Goal: Transaction & Acquisition: Purchase product/service

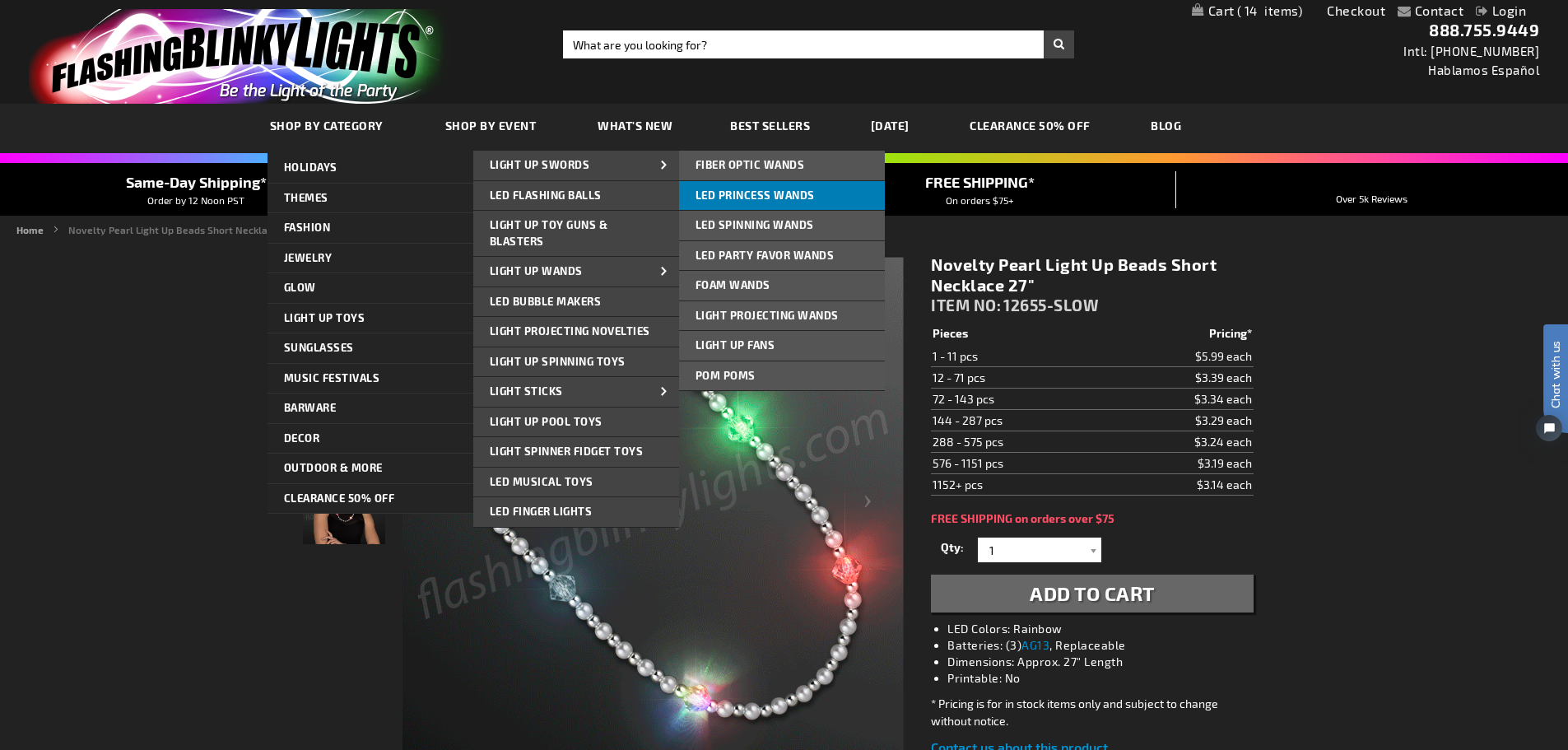
click at [750, 204] on link "LED Princess Wands" at bounding box center [782, 195] width 205 height 30
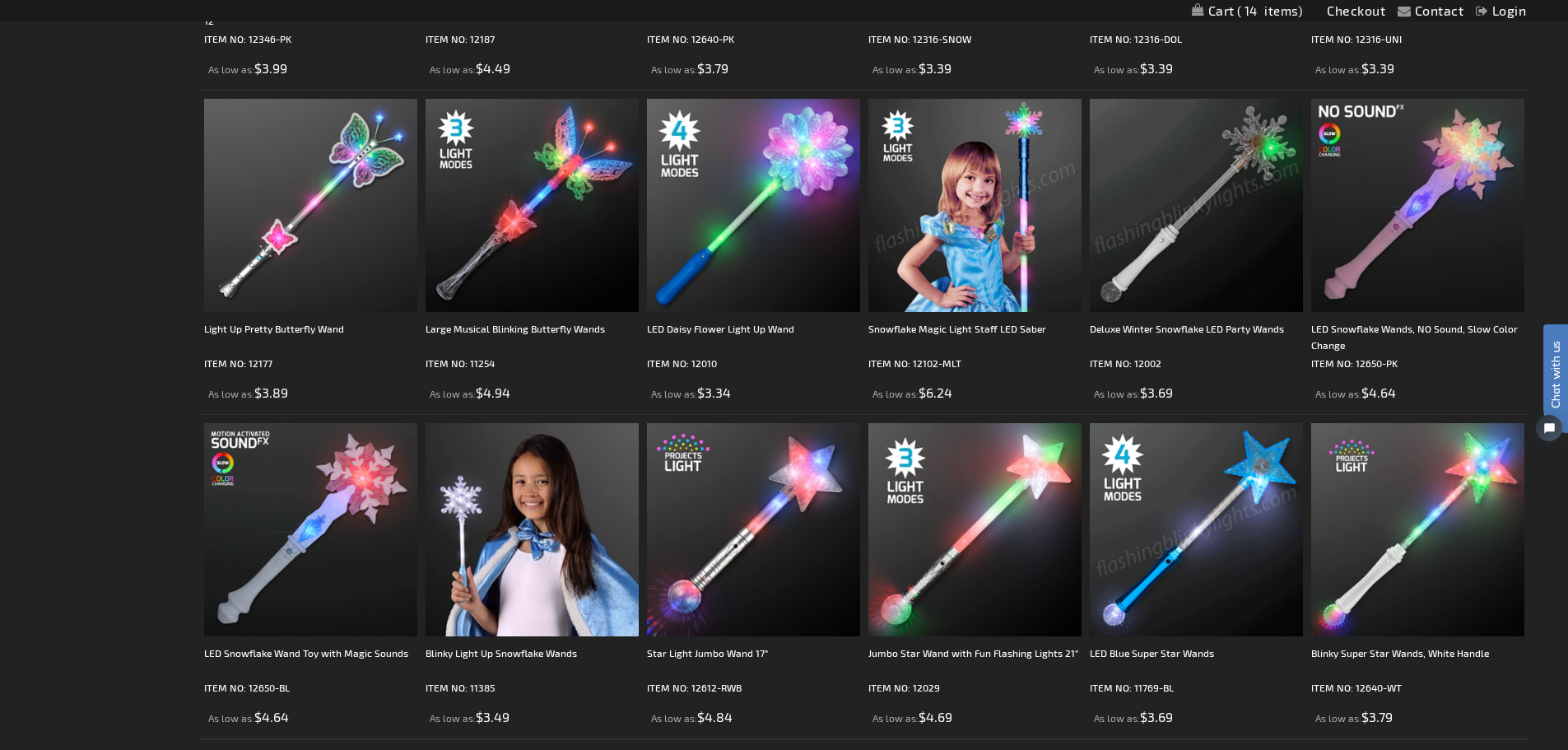
scroll to position [824, 0]
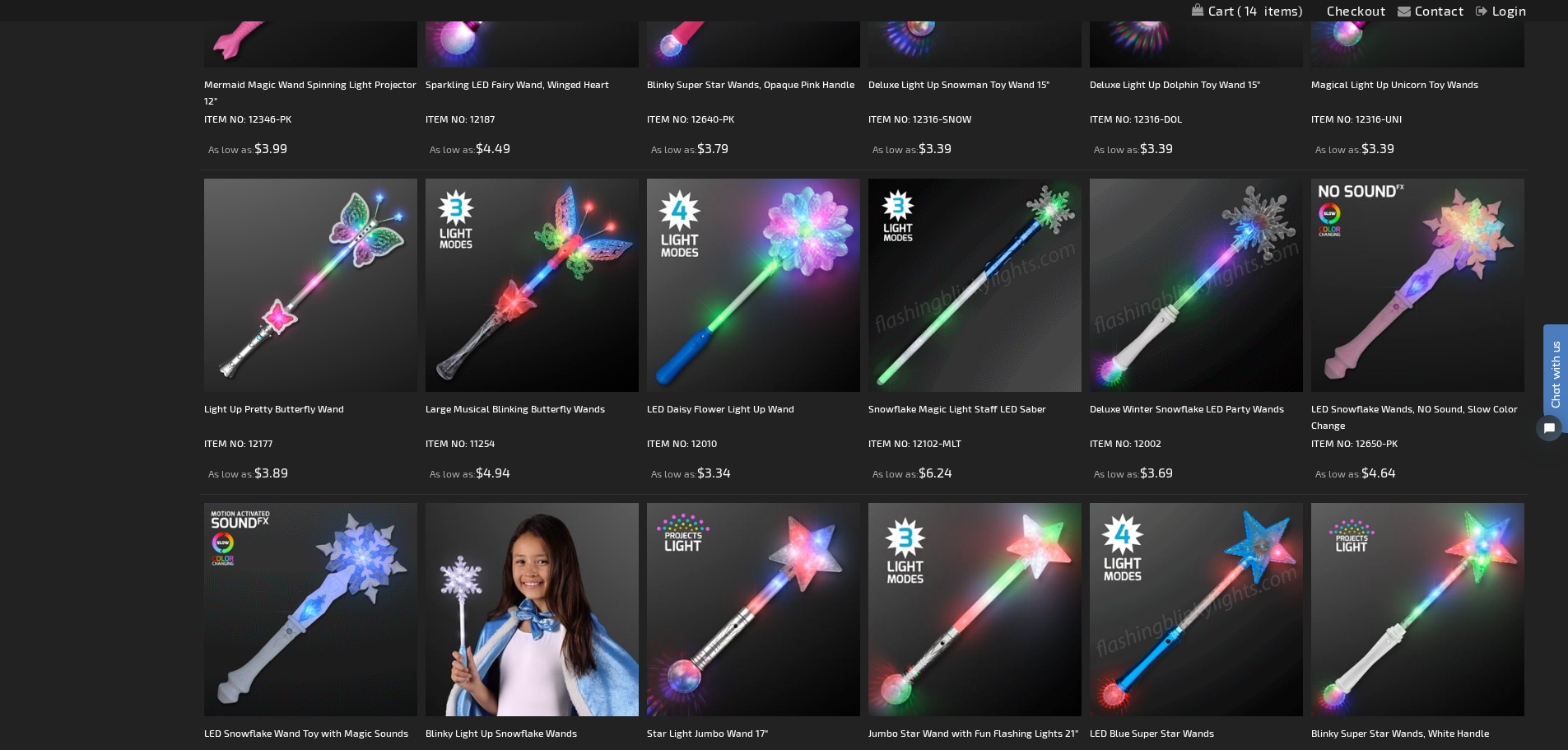
click at [1217, 304] on img at bounding box center [1196, 285] width 213 height 213
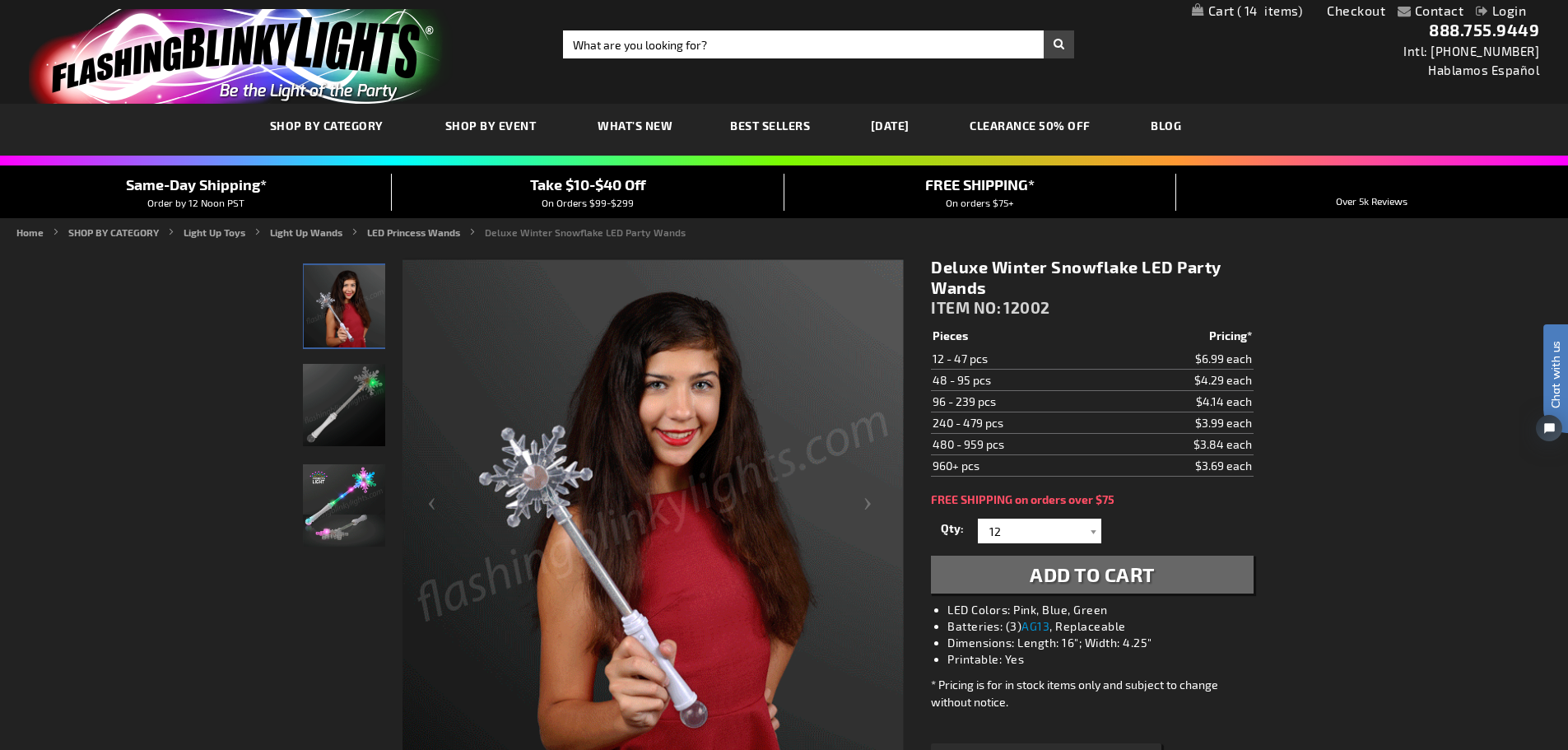
click at [1065, 576] on span "Add to Cart" at bounding box center [1092, 574] width 125 height 24
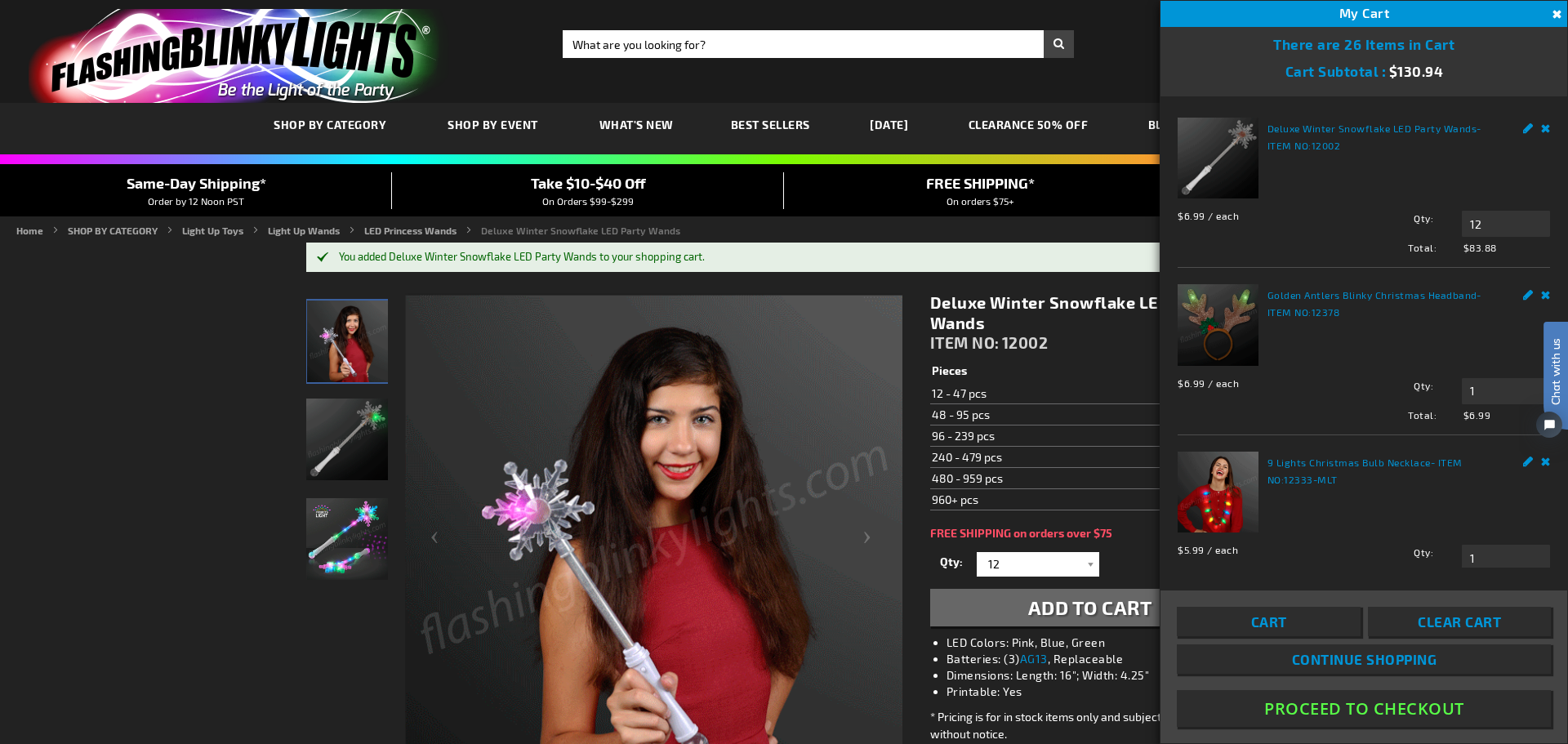
click at [1535, 453] on html "Chat with us" at bounding box center [1544, 372] width 49 height 286
click at [1532, 293] on html "Chat with us" at bounding box center [1544, 372] width 49 height 286
click at [1533, 452] on div "Chat with us" at bounding box center [1547, 396] width 40 height 115
click at [1547, 13] on button "Close" at bounding box center [1555, 14] width 18 height 18
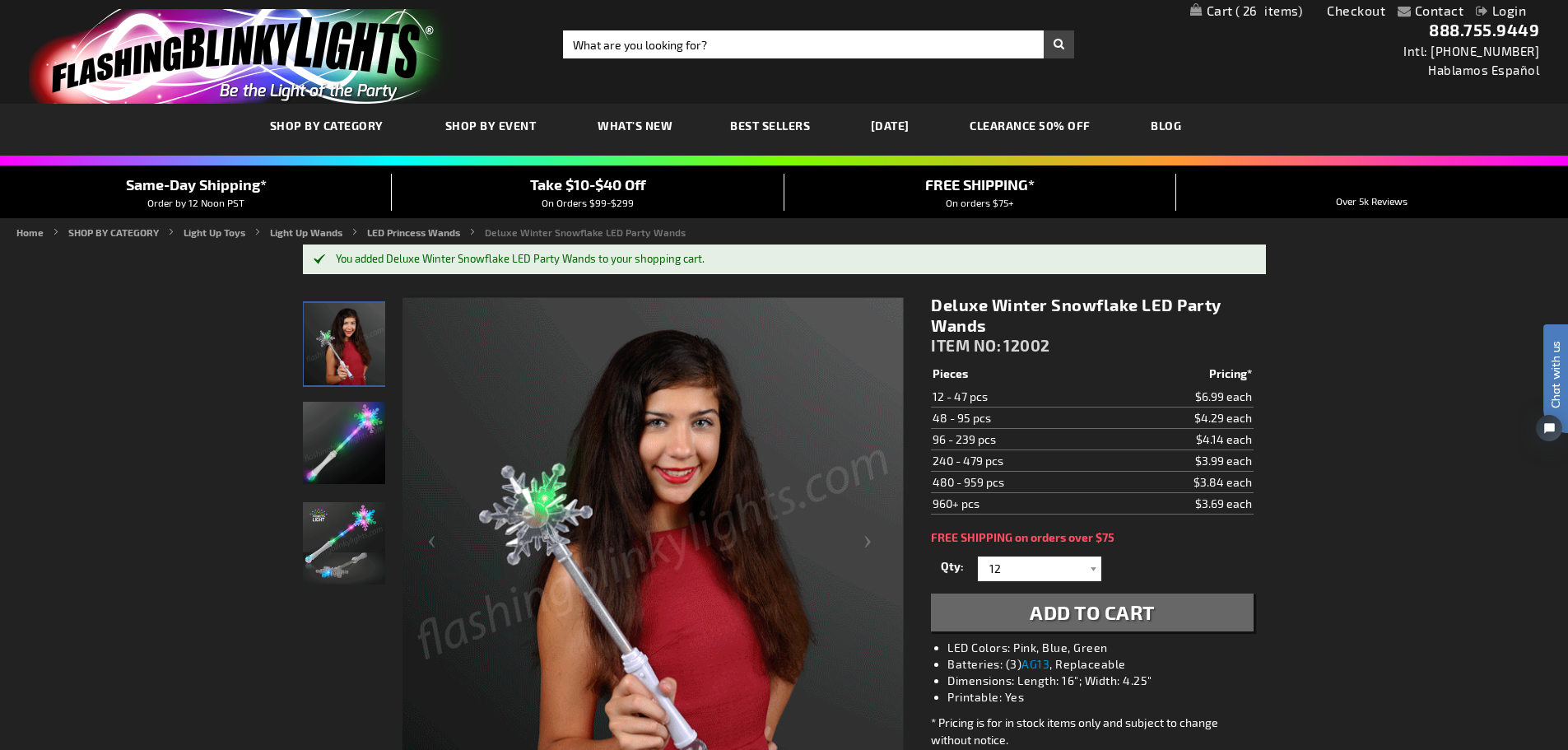
click at [559, 204] on span "On Orders $99-$299" at bounding box center [587, 203] width 93 height 12
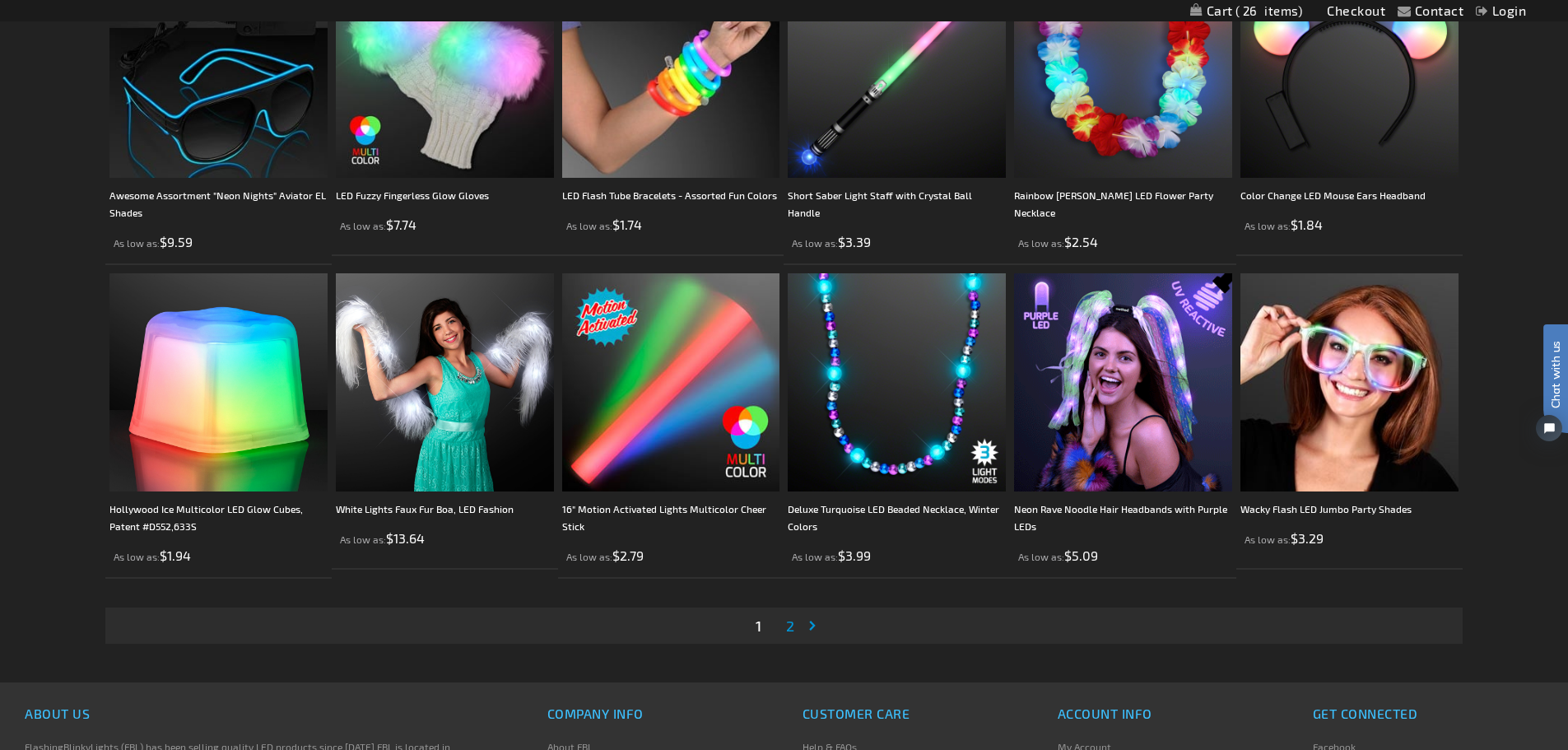
scroll to position [2641, 0]
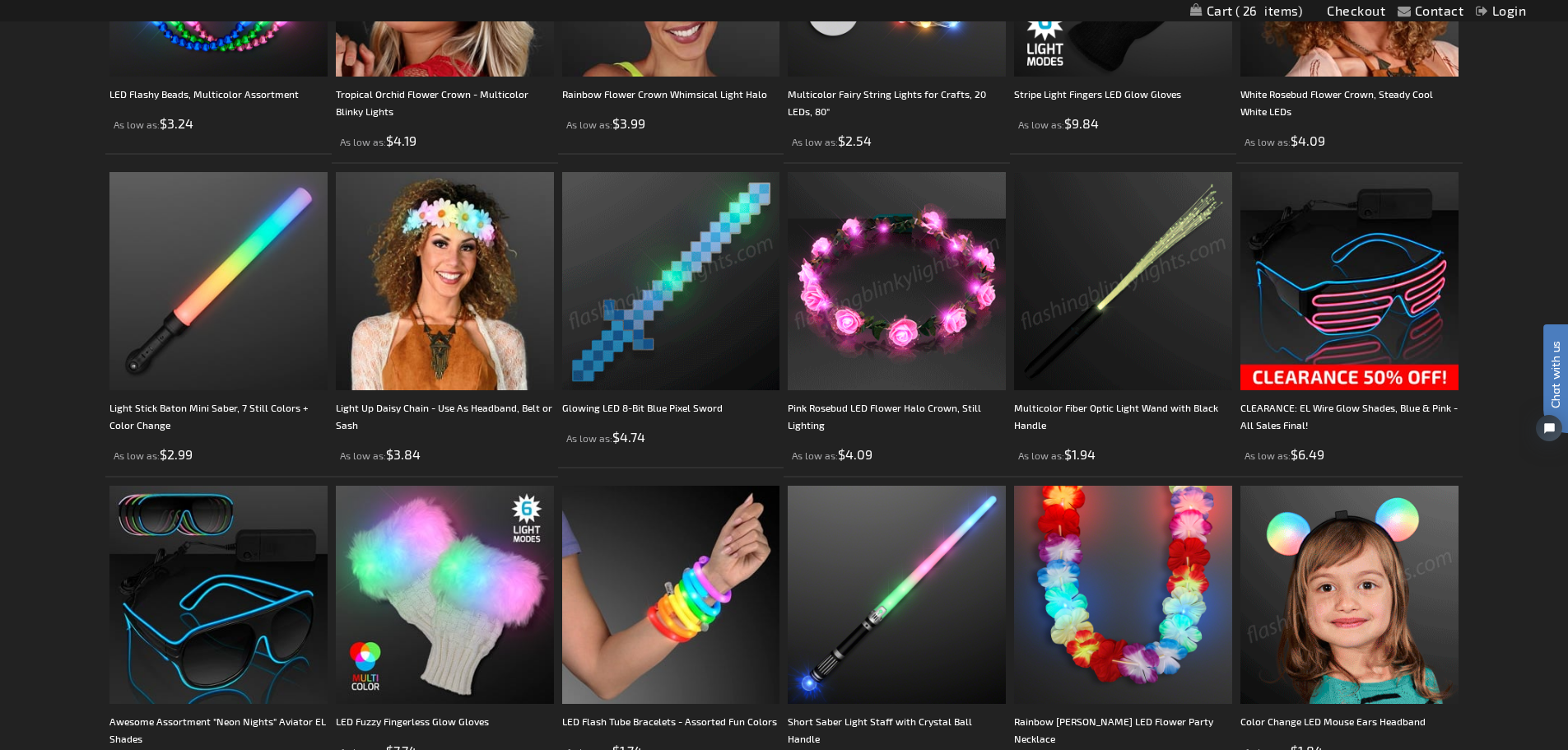
click at [1117, 290] on img at bounding box center [1123, 281] width 218 height 218
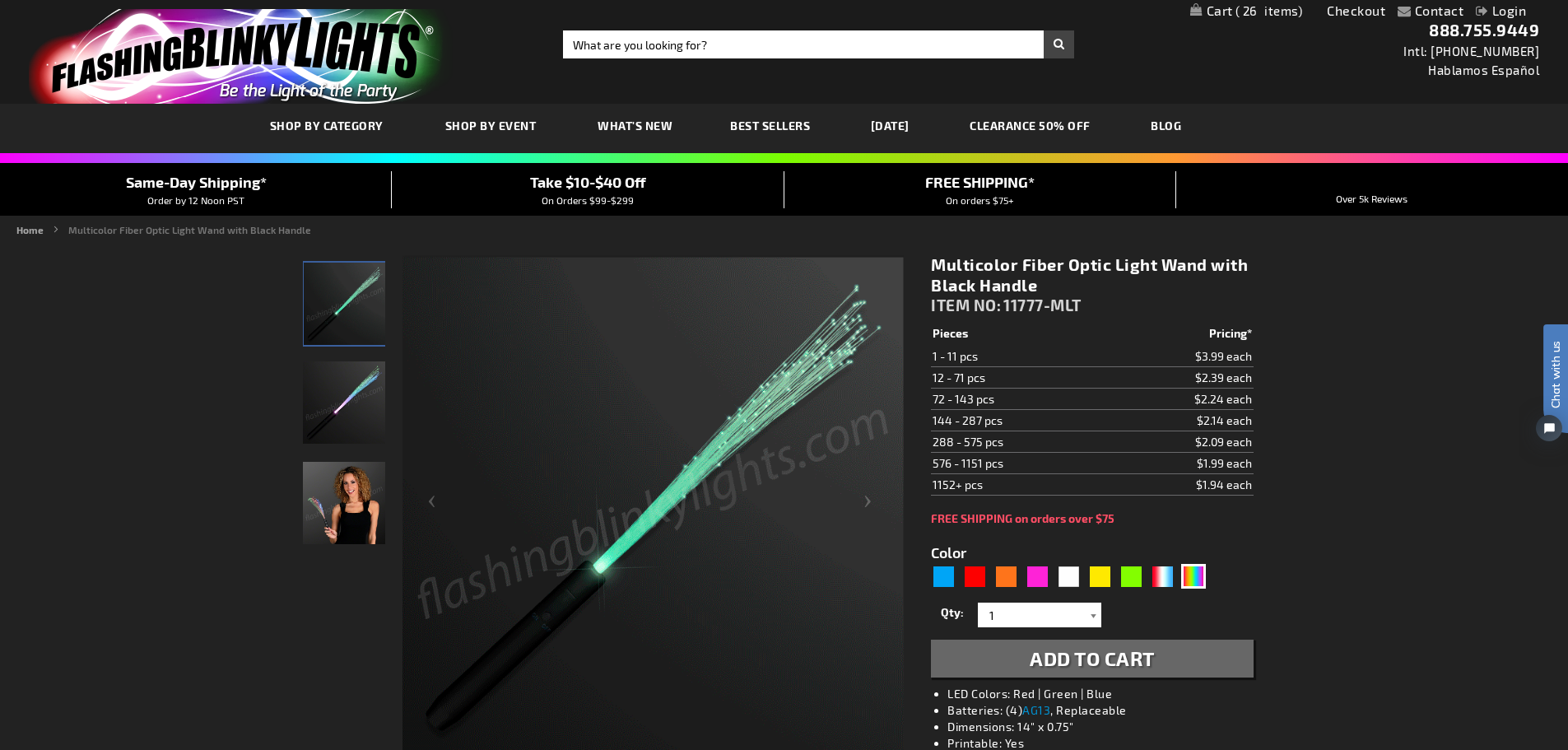
click at [1096, 609] on div at bounding box center [1093, 615] width 16 height 25
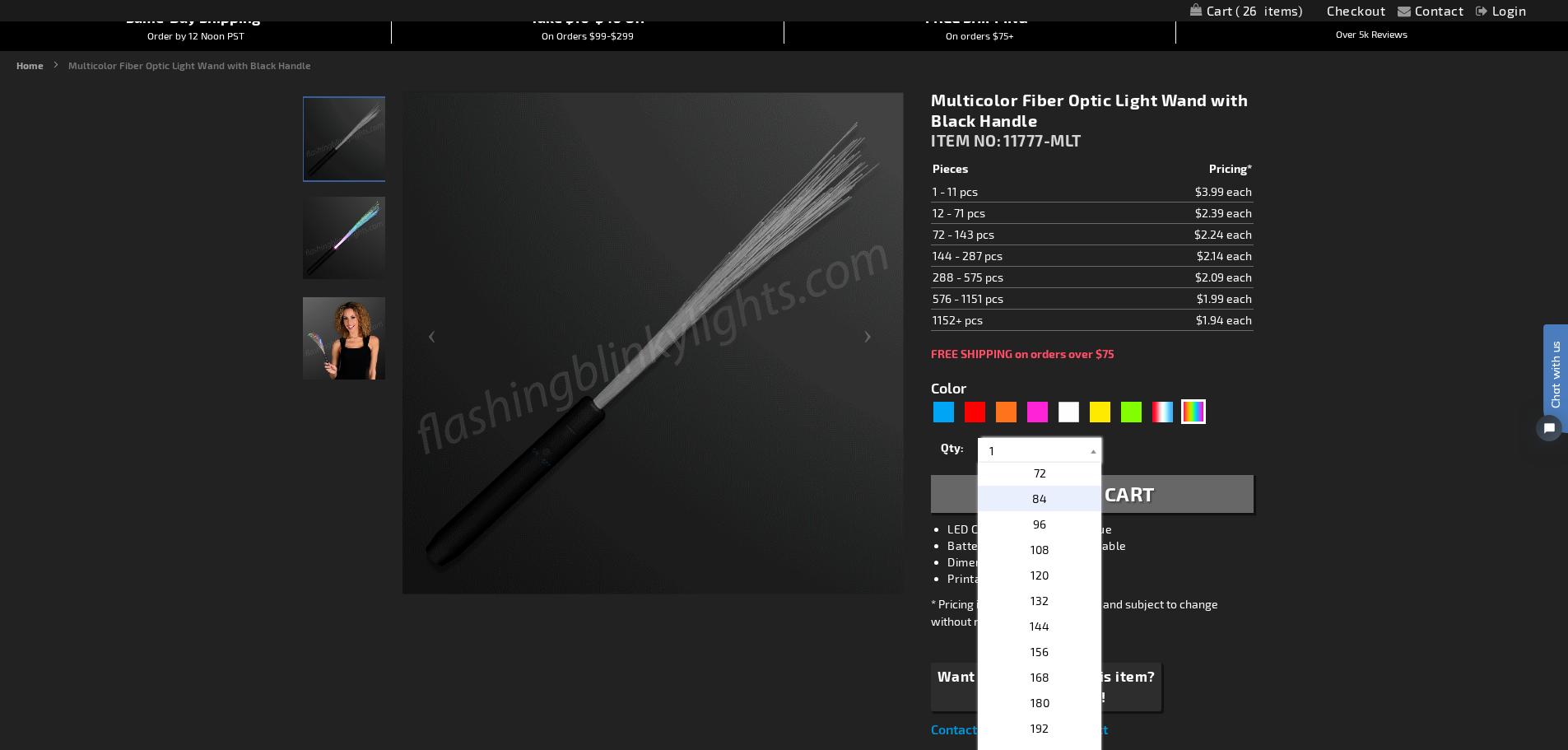
scroll to position [412, 0]
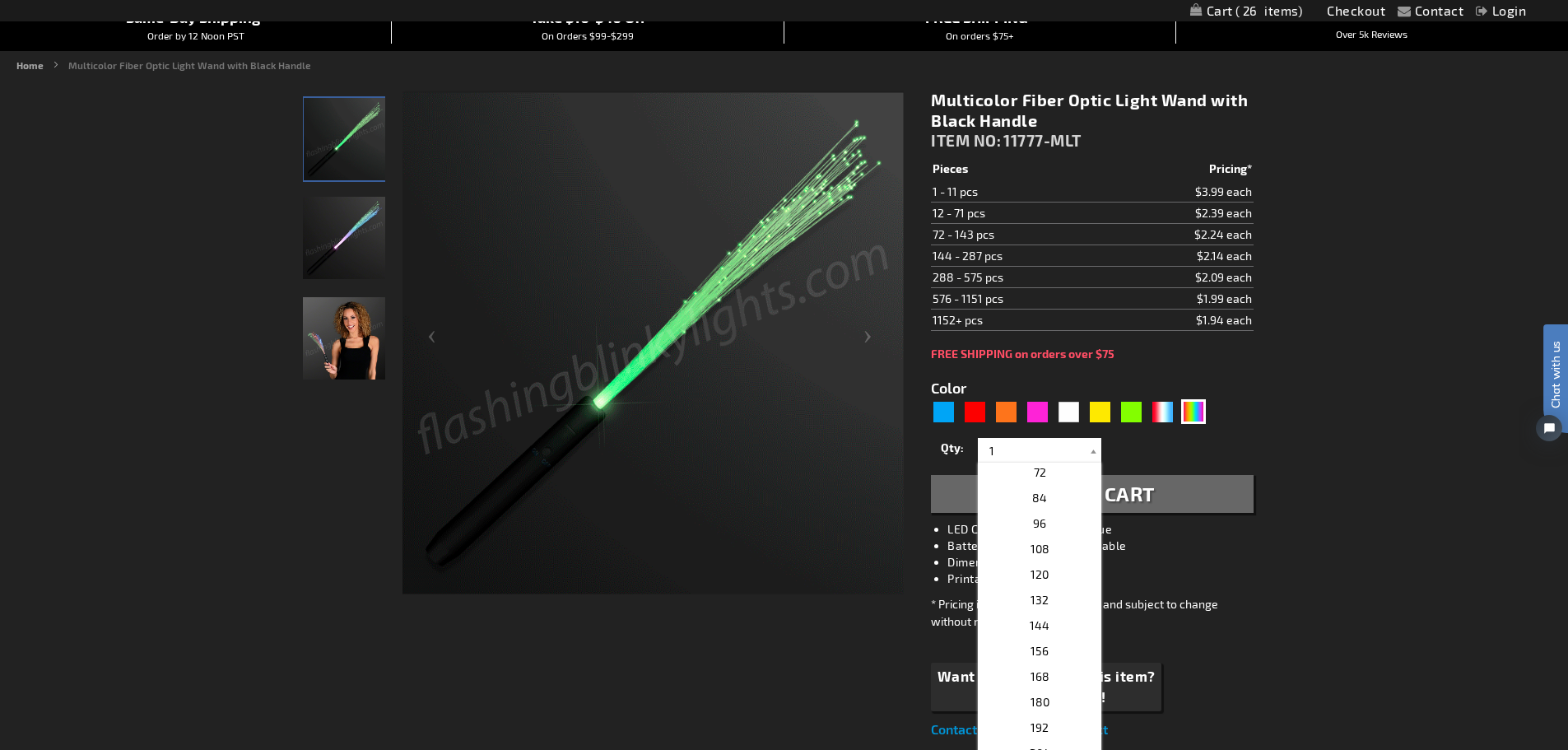
click at [1101, 473] on div "1 2 3 4 5 6 7 8 9 10 11 12 24 36 48 60 72 84 96 108 120 132 144 156 168 180 192…" at bounding box center [1039, 628] width 123 height 330
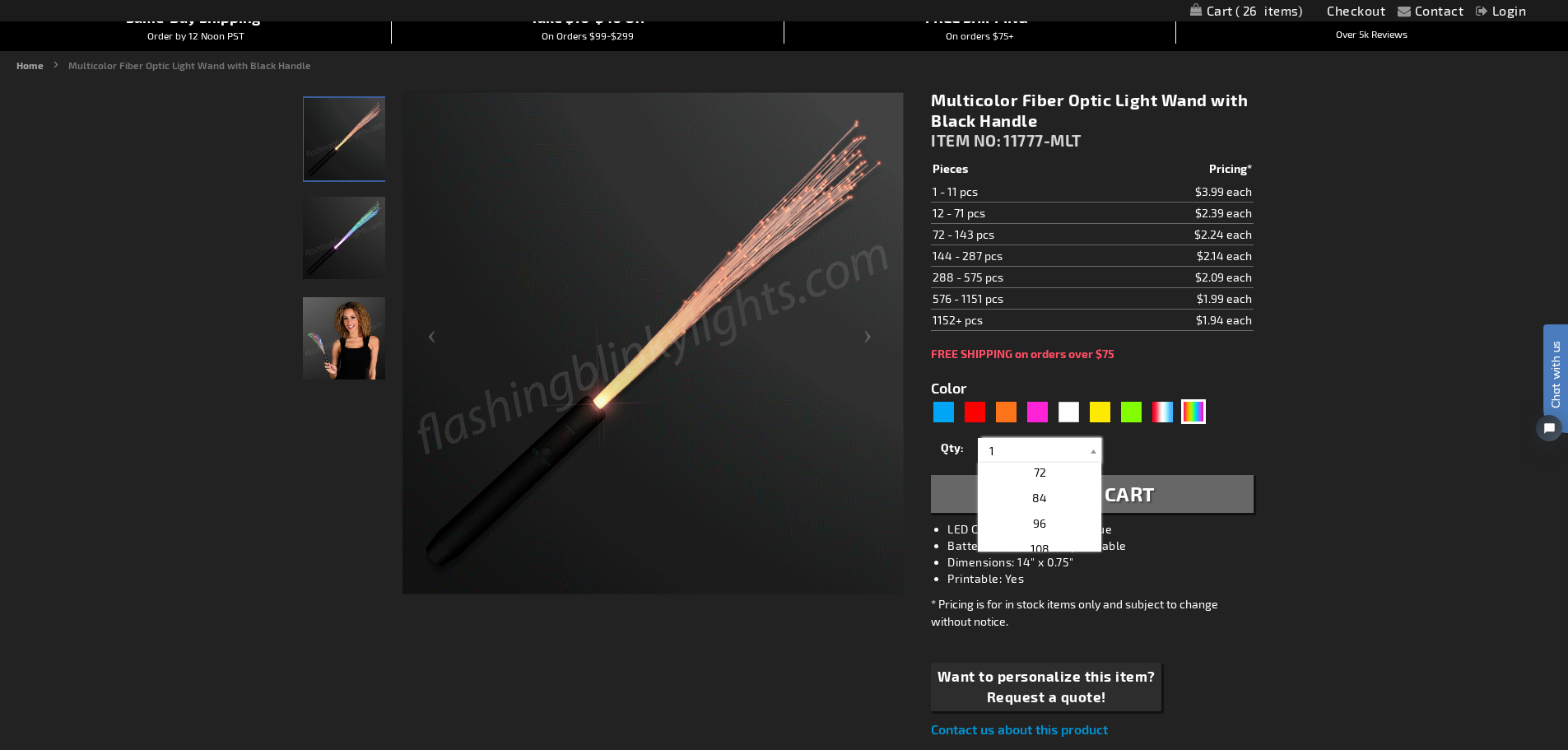
click at [1080, 442] on input "1" at bounding box center [1042, 450] width 120 height 25
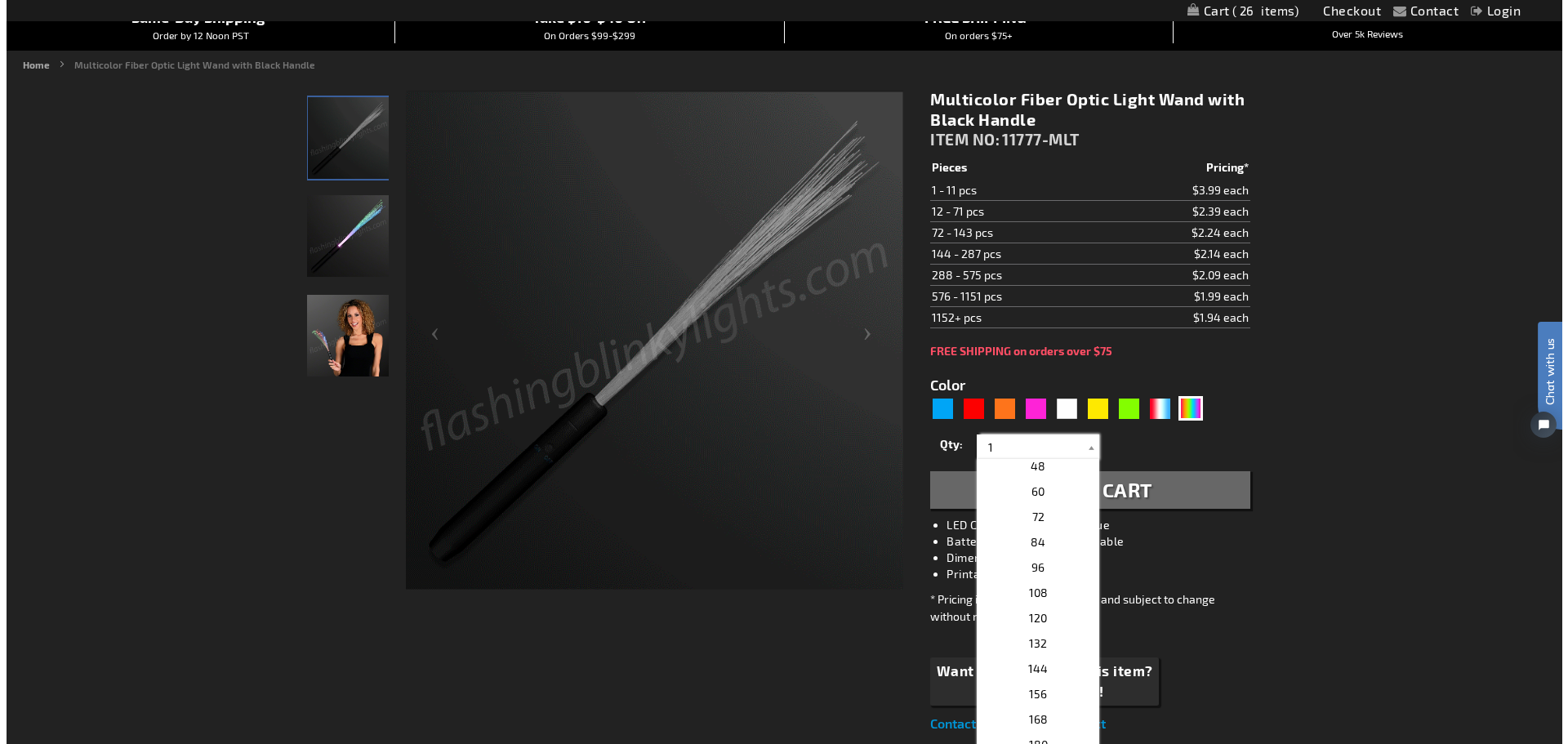
scroll to position [265, 0]
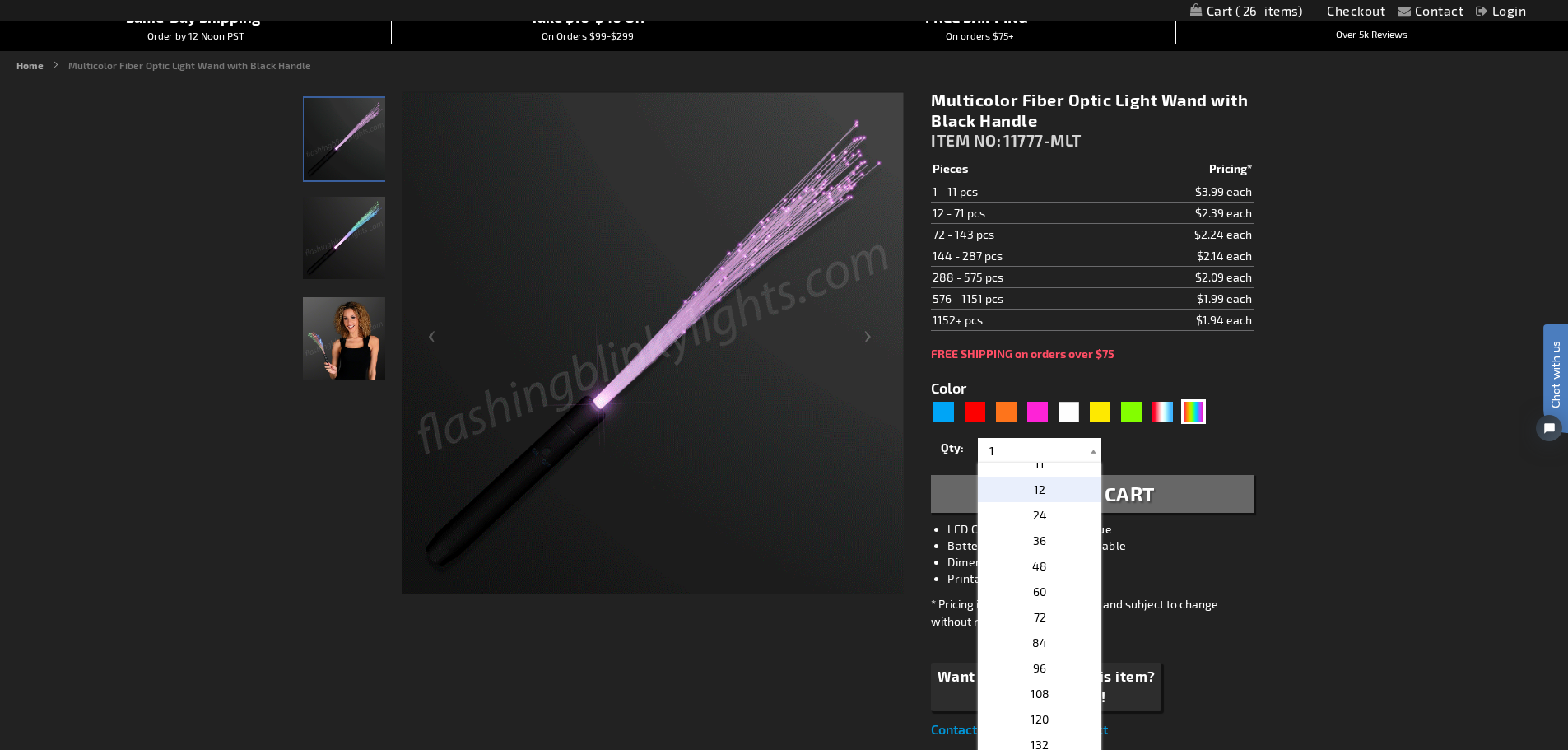
click at [1041, 493] on p "12" at bounding box center [1039, 489] width 123 height 25
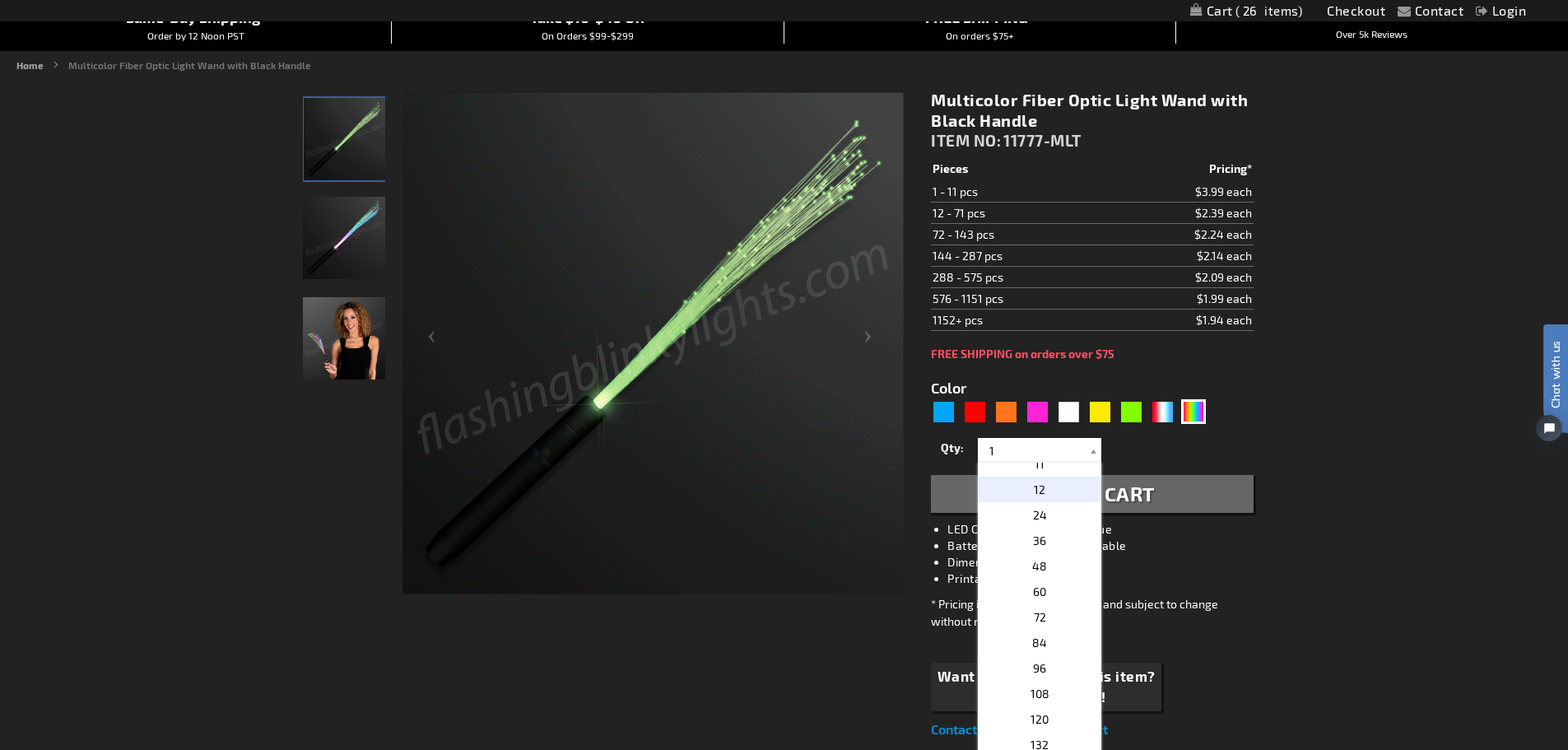
type input "12"
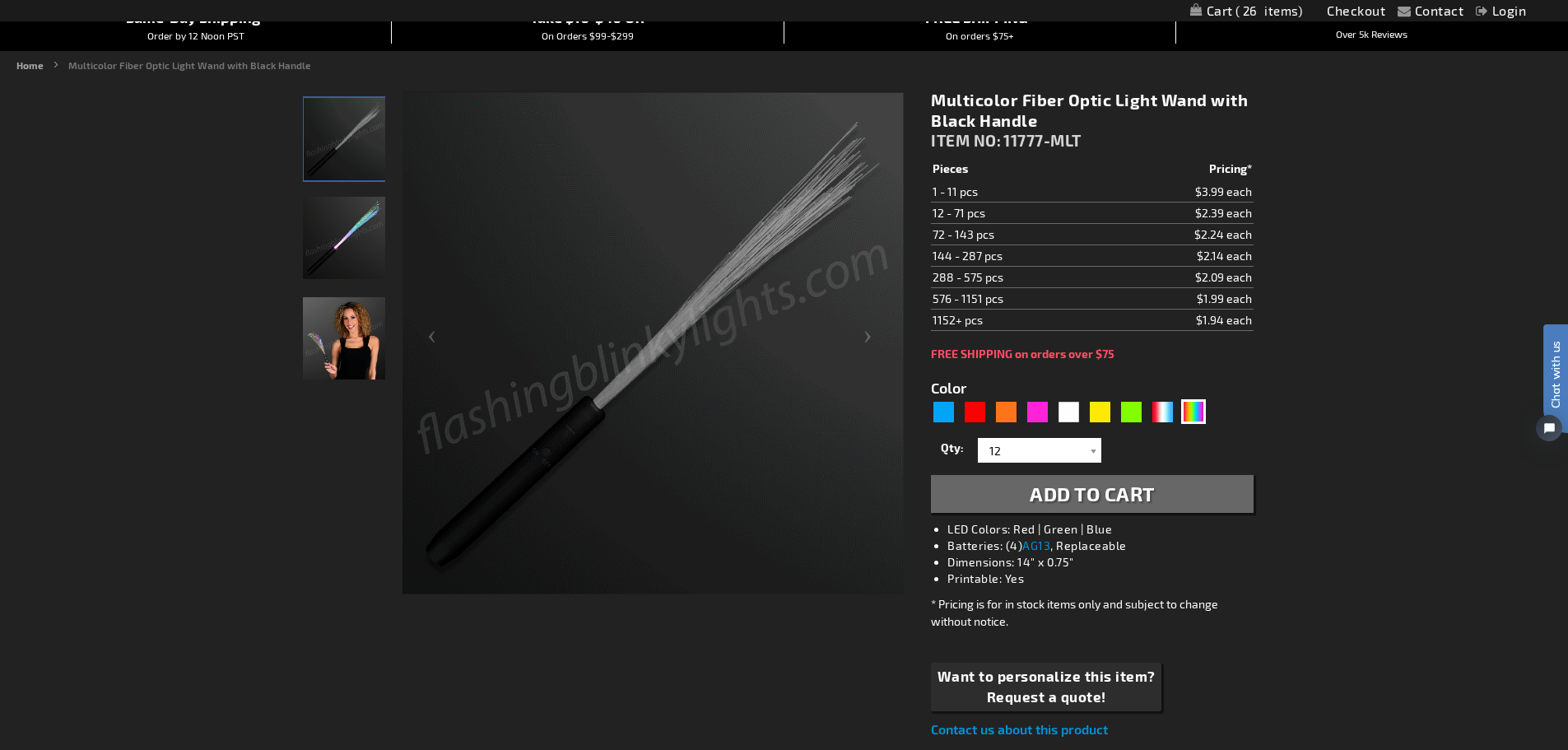
click at [1200, 493] on button "Add to Cart" at bounding box center [1092, 494] width 322 height 38
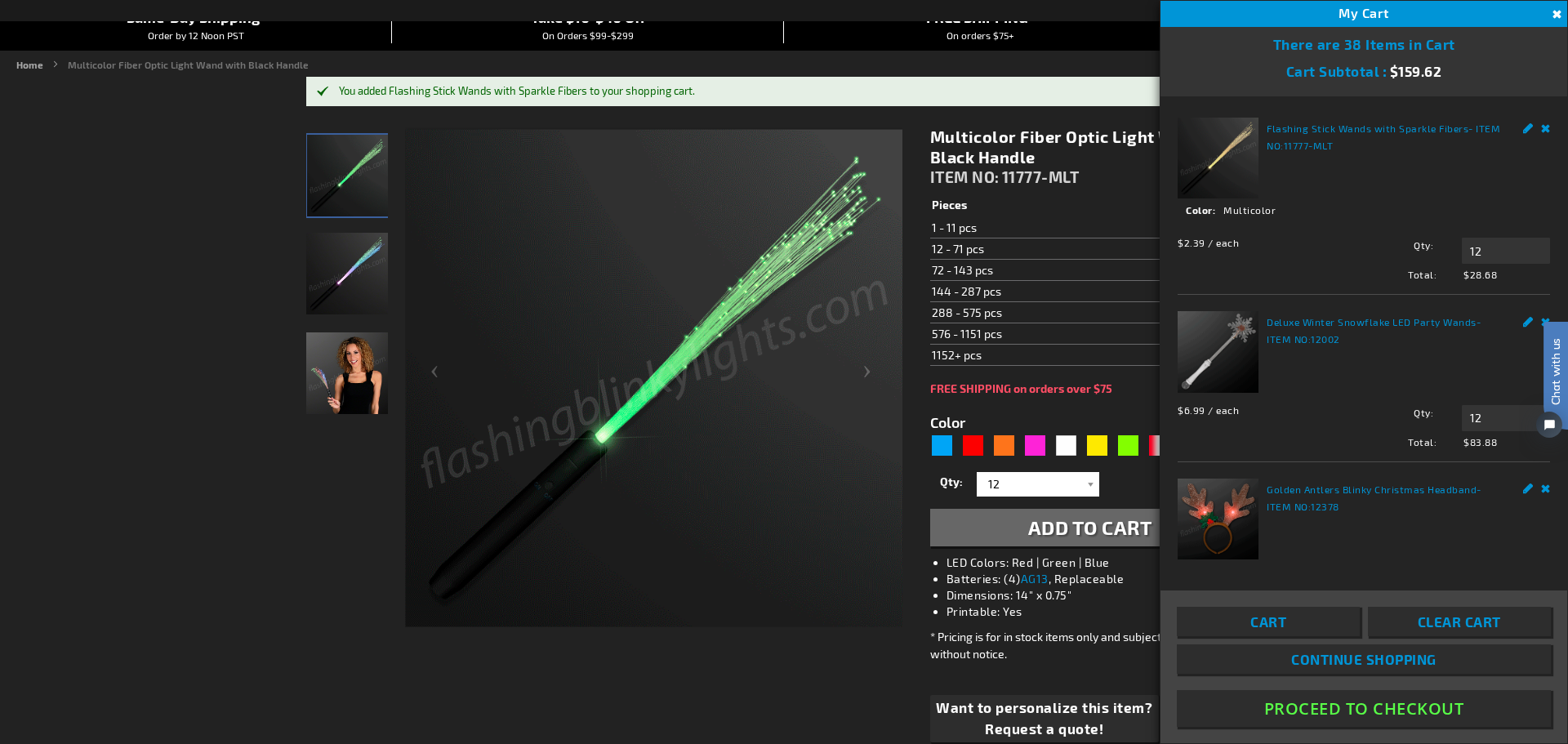
click at [1536, 316] on html "Chat with us" at bounding box center [1544, 372] width 49 height 286
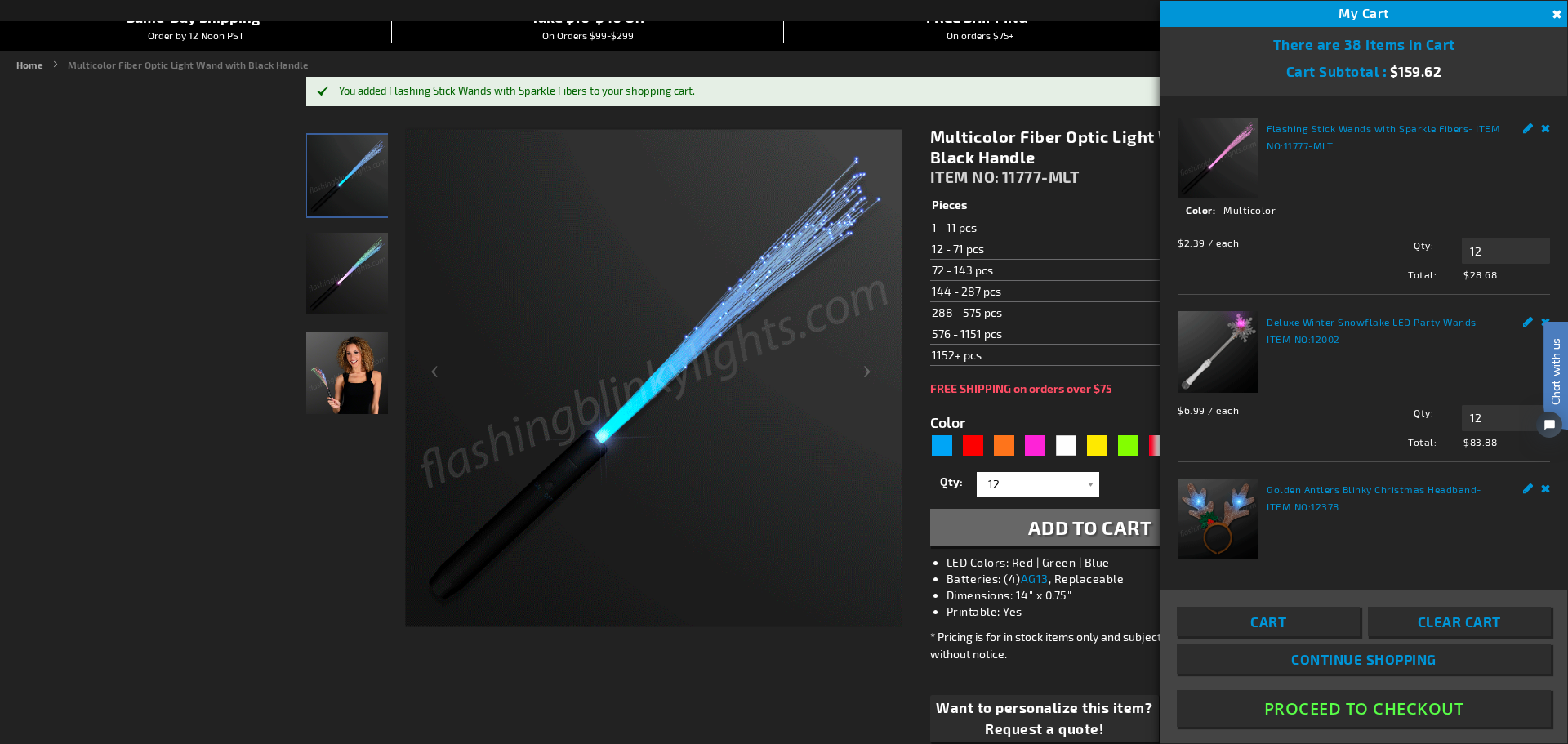
click at [1530, 482] on html "Chat with us" at bounding box center [1544, 372] width 49 height 286
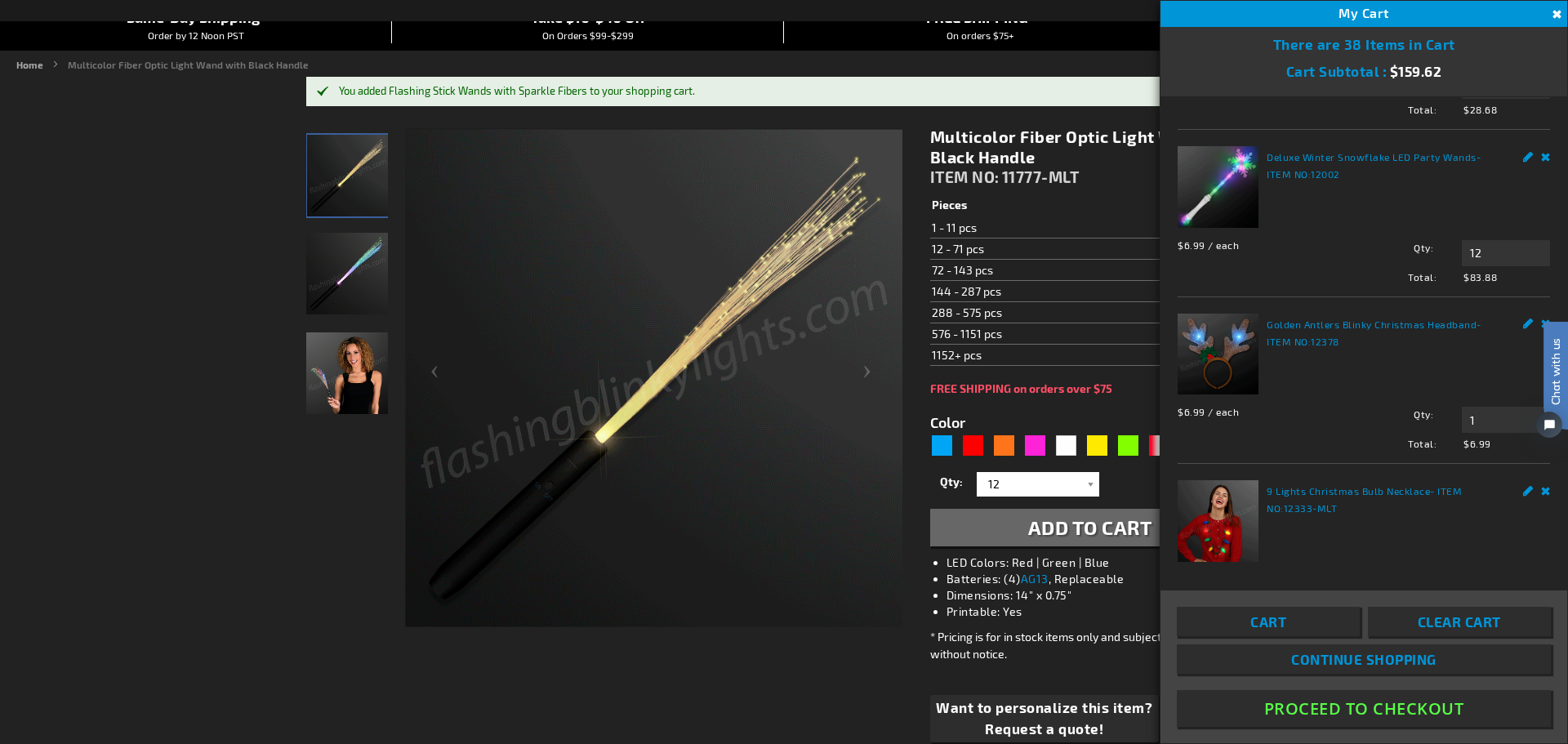
scroll to position [245, 0]
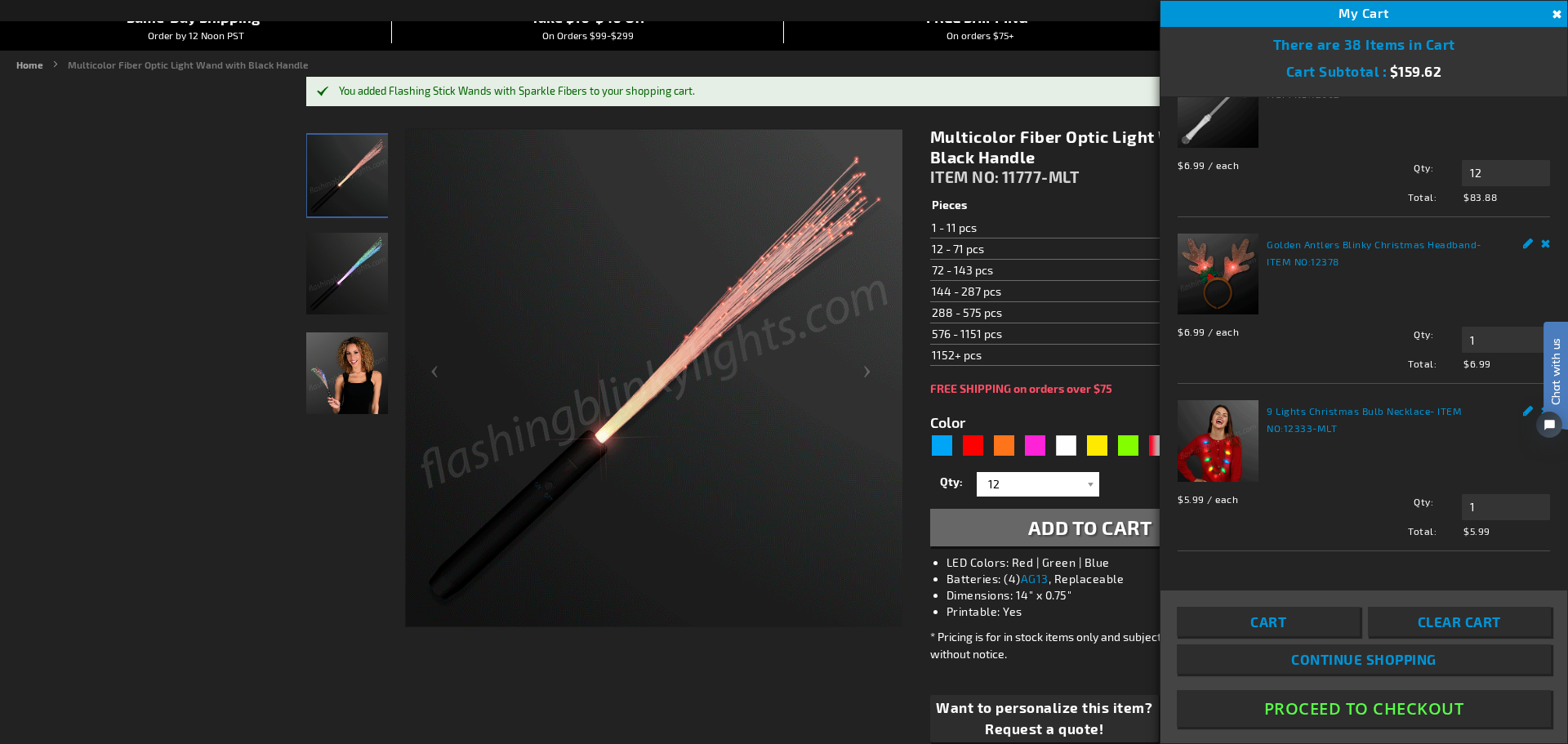
drag, startPoint x: 1555, startPoint y: 275, endPoint x: 1561, endPoint y: 93, distance: 182.1
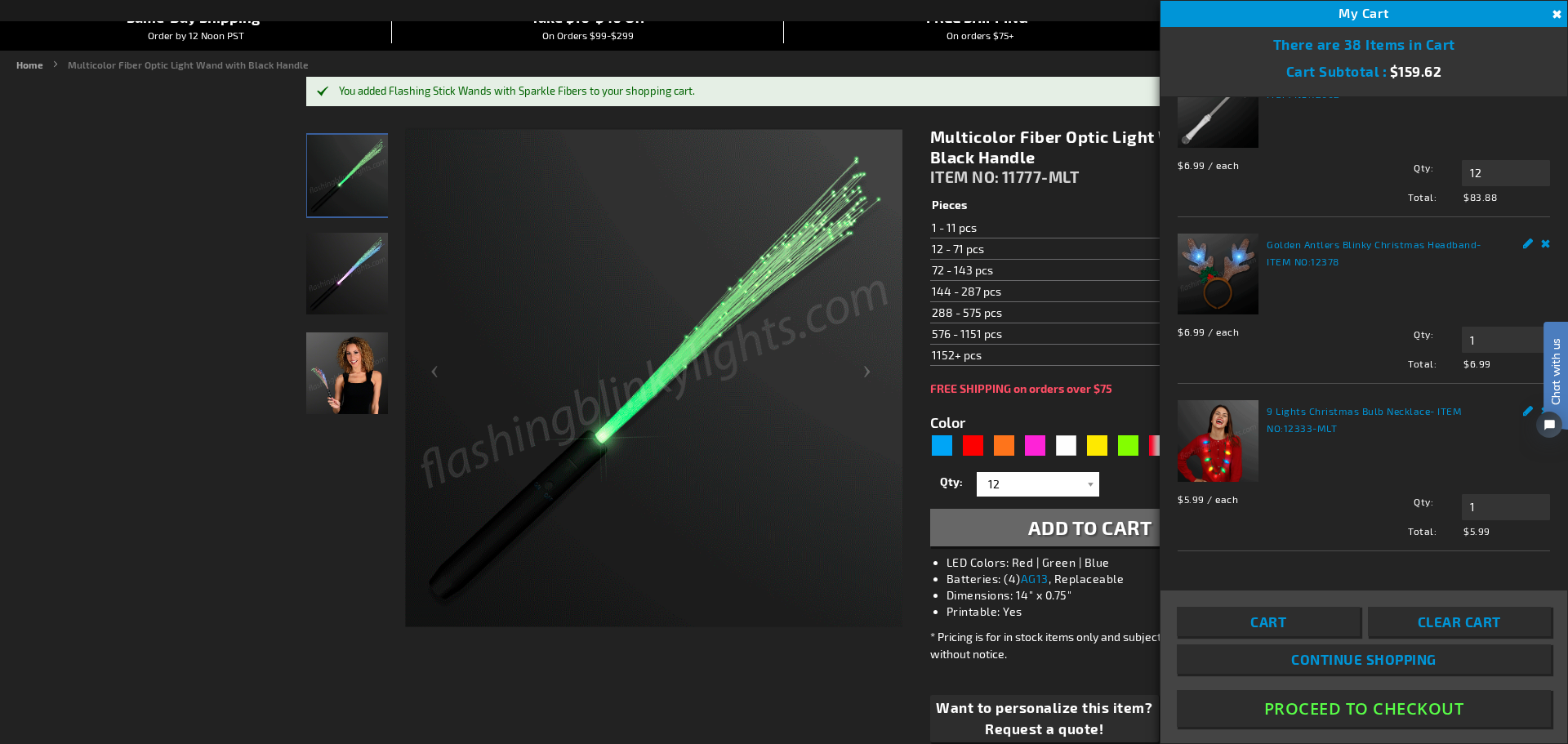
click at [1555, 229] on html "Chat with us" at bounding box center [1544, 372] width 49 height 286
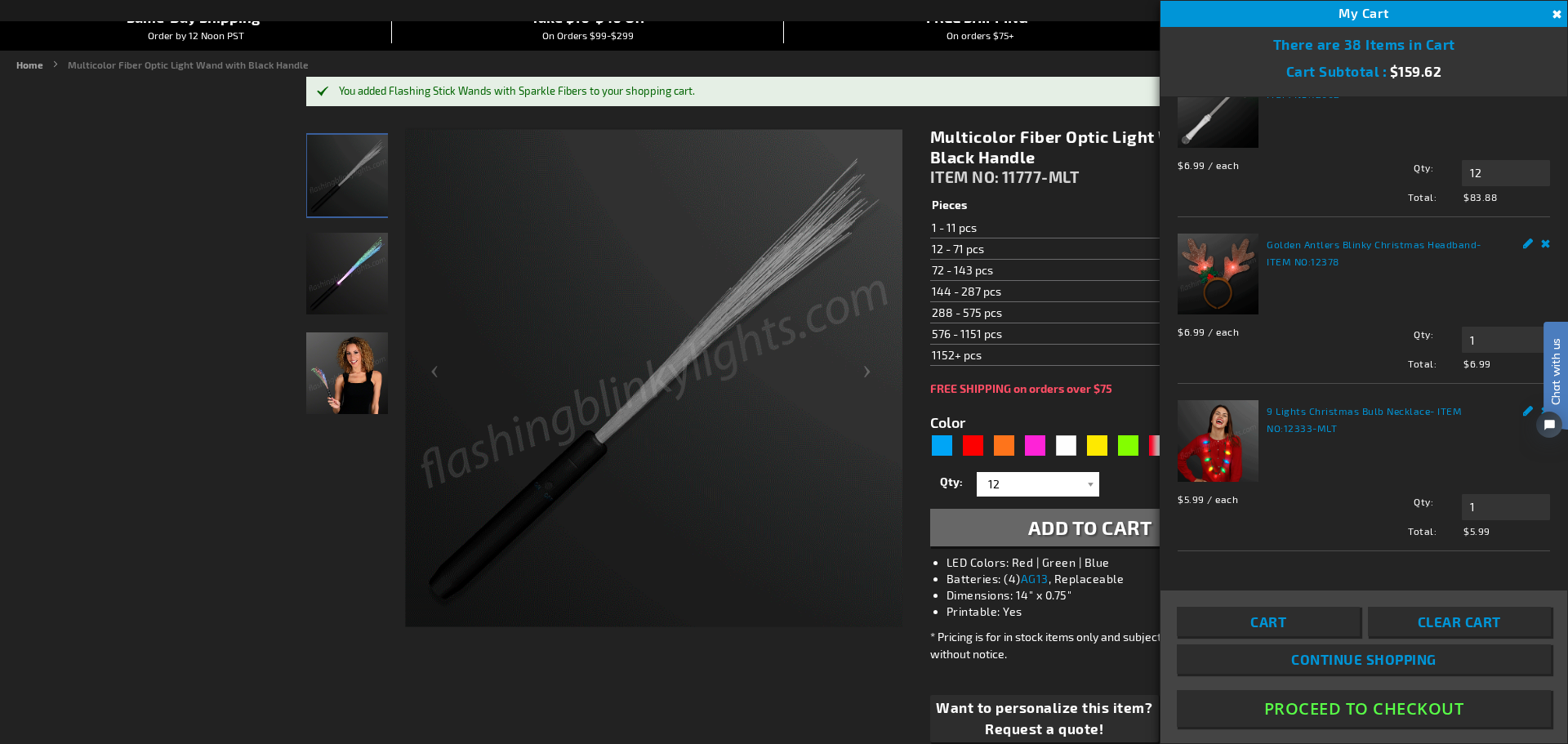
drag, startPoint x: 1560, startPoint y: 262, endPoint x: 1567, endPoint y: 40, distance: 222.1
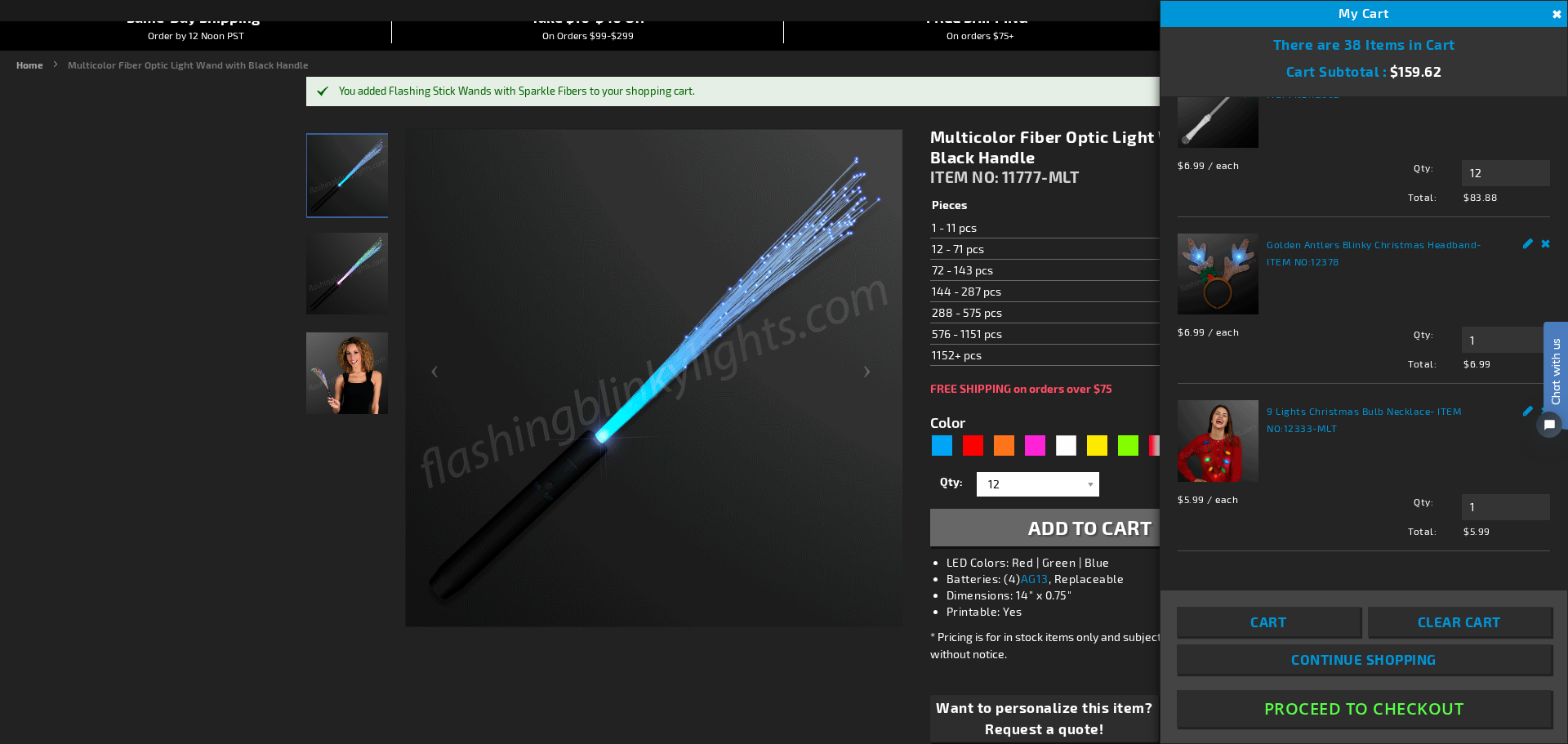
click at [1555, 229] on html "Chat with us" at bounding box center [1544, 372] width 49 height 286
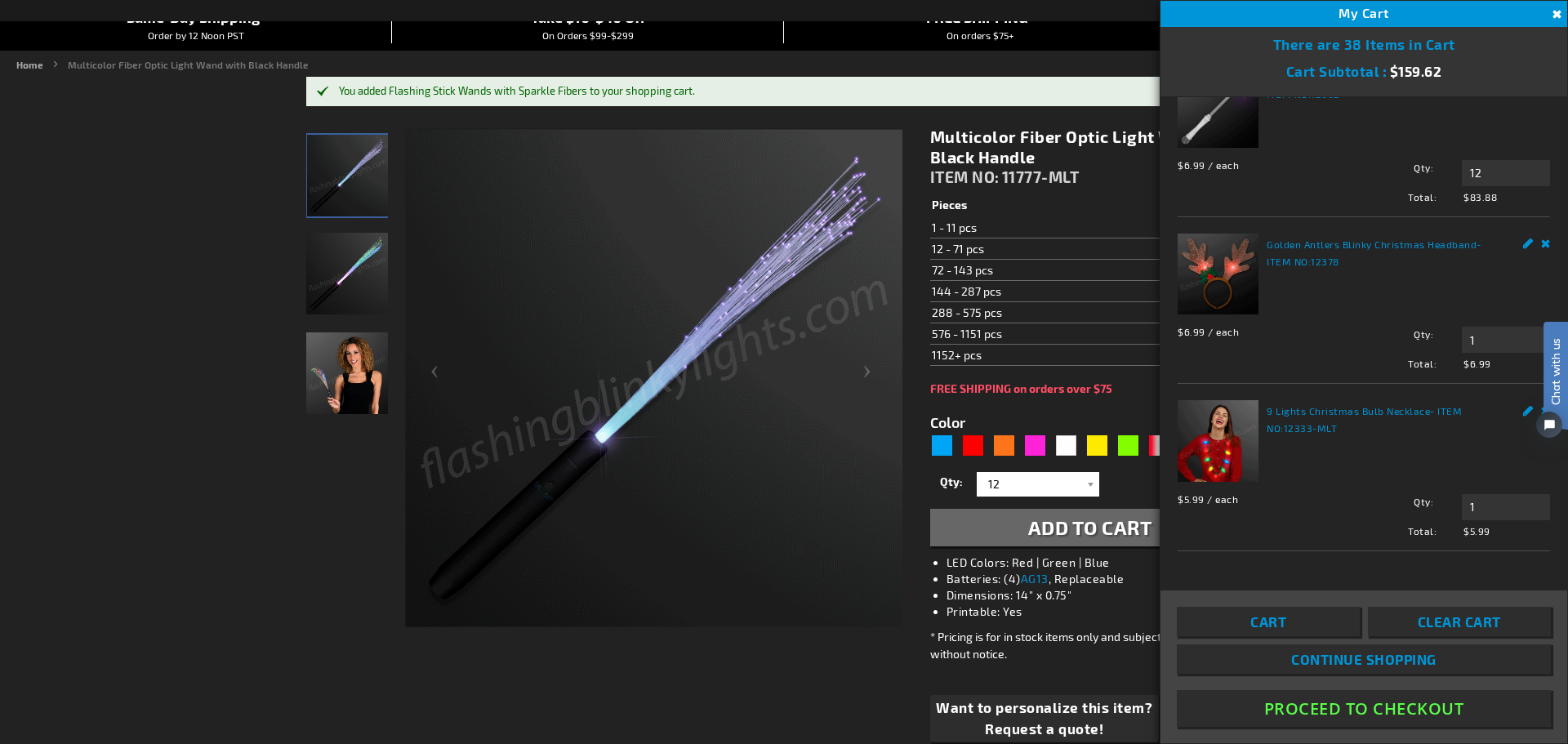
drag, startPoint x: 1556, startPoint y: 249, endPoint x: 1556, endPoint y: 88, distance: 161.0
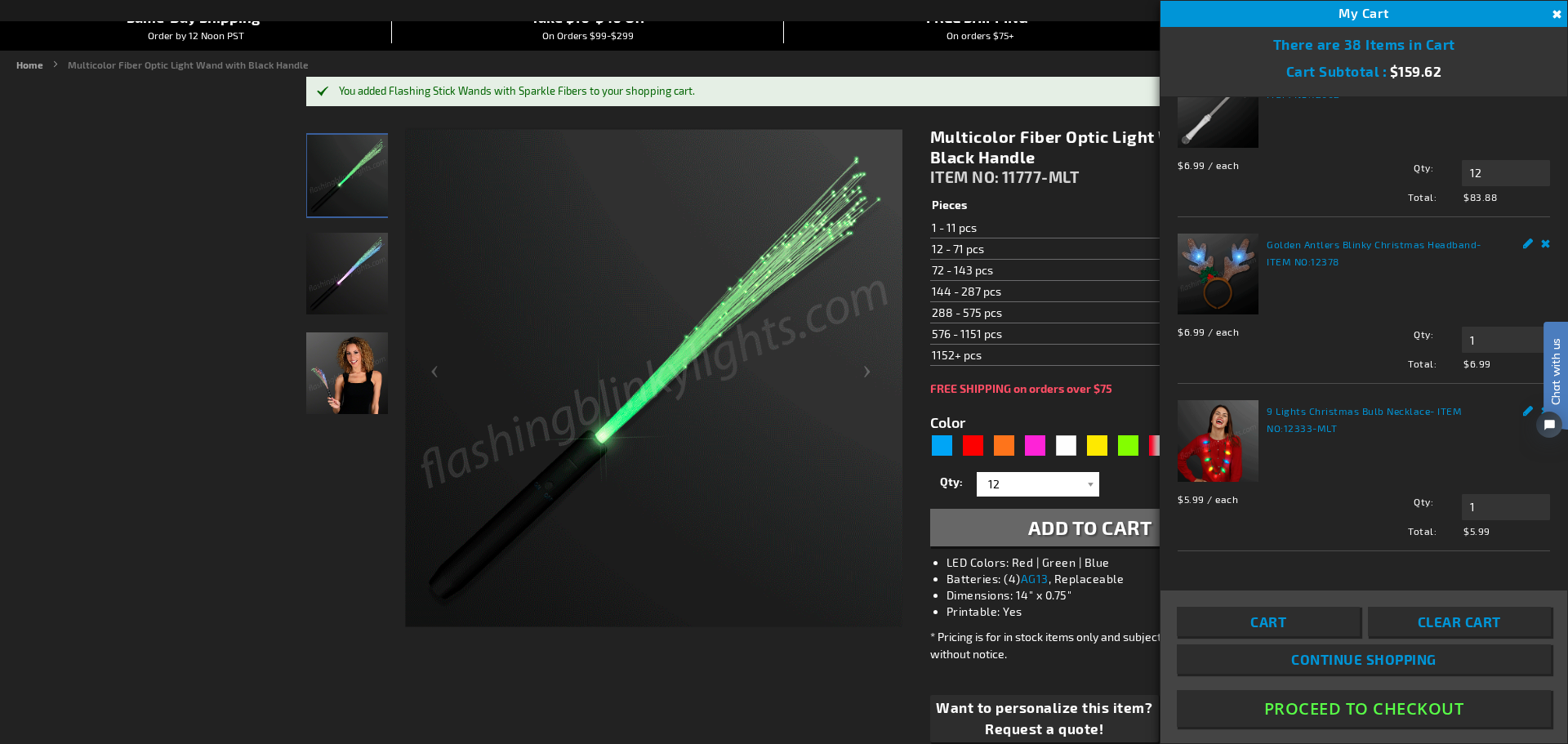
click at [1555, 229] on html "Chat with us" at bounding box center [1544, 372] width 49 height 286
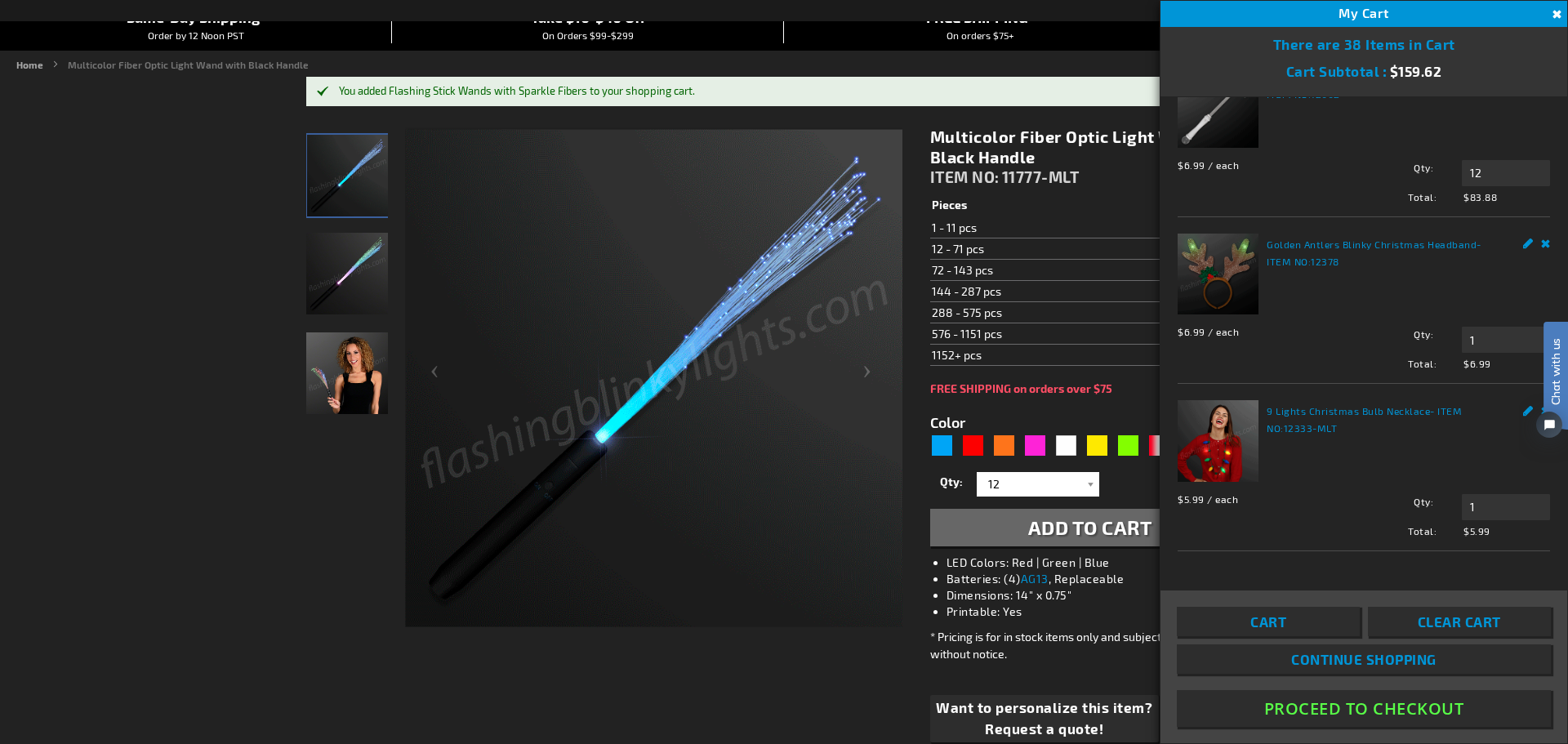
drag, startPoint x: 38, startPoint y: -142, endPoint x: 1556, endPoint y: 88, distance: 1535.3
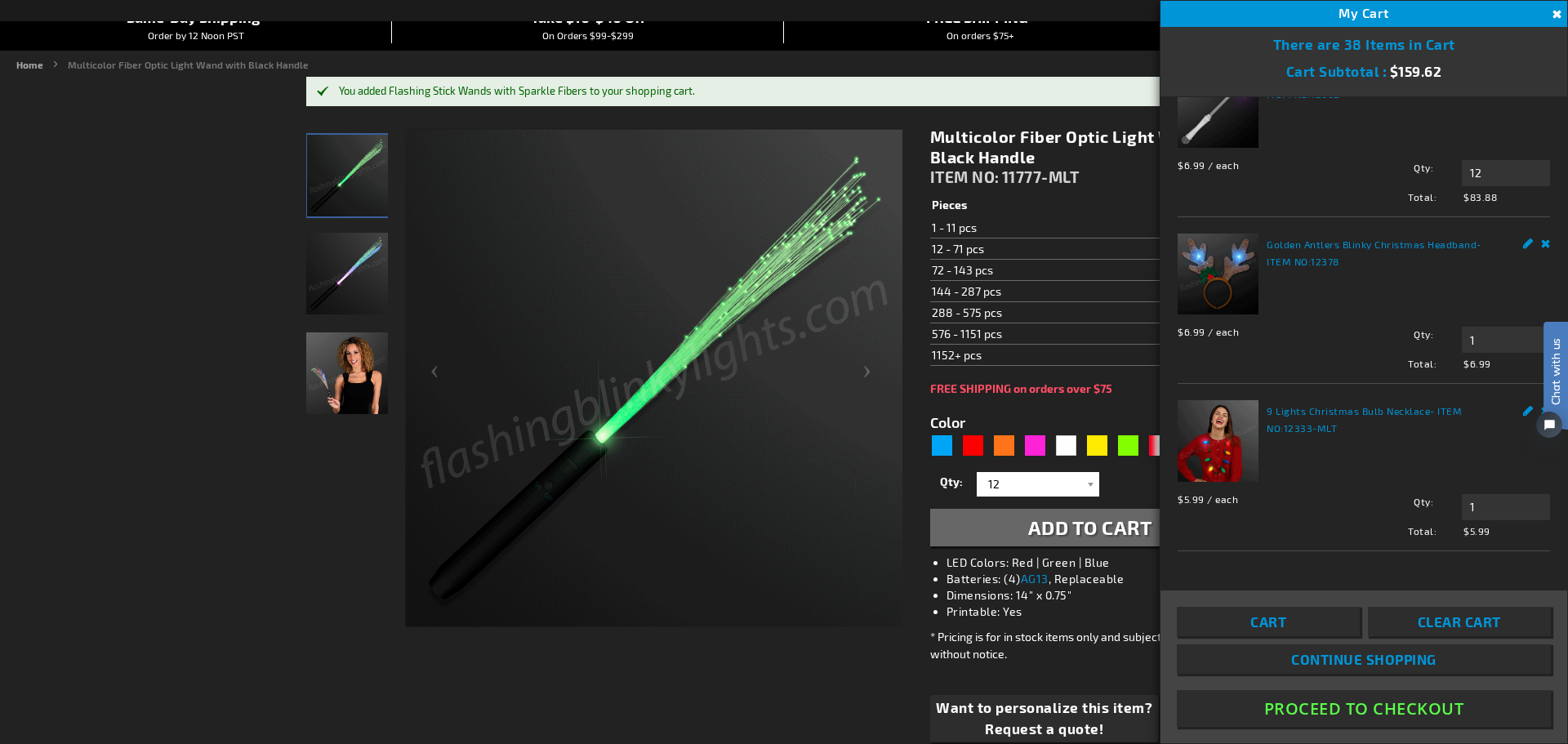
click at [1555, 88] on span at bounding box center [1363, 93] width 407 height 8
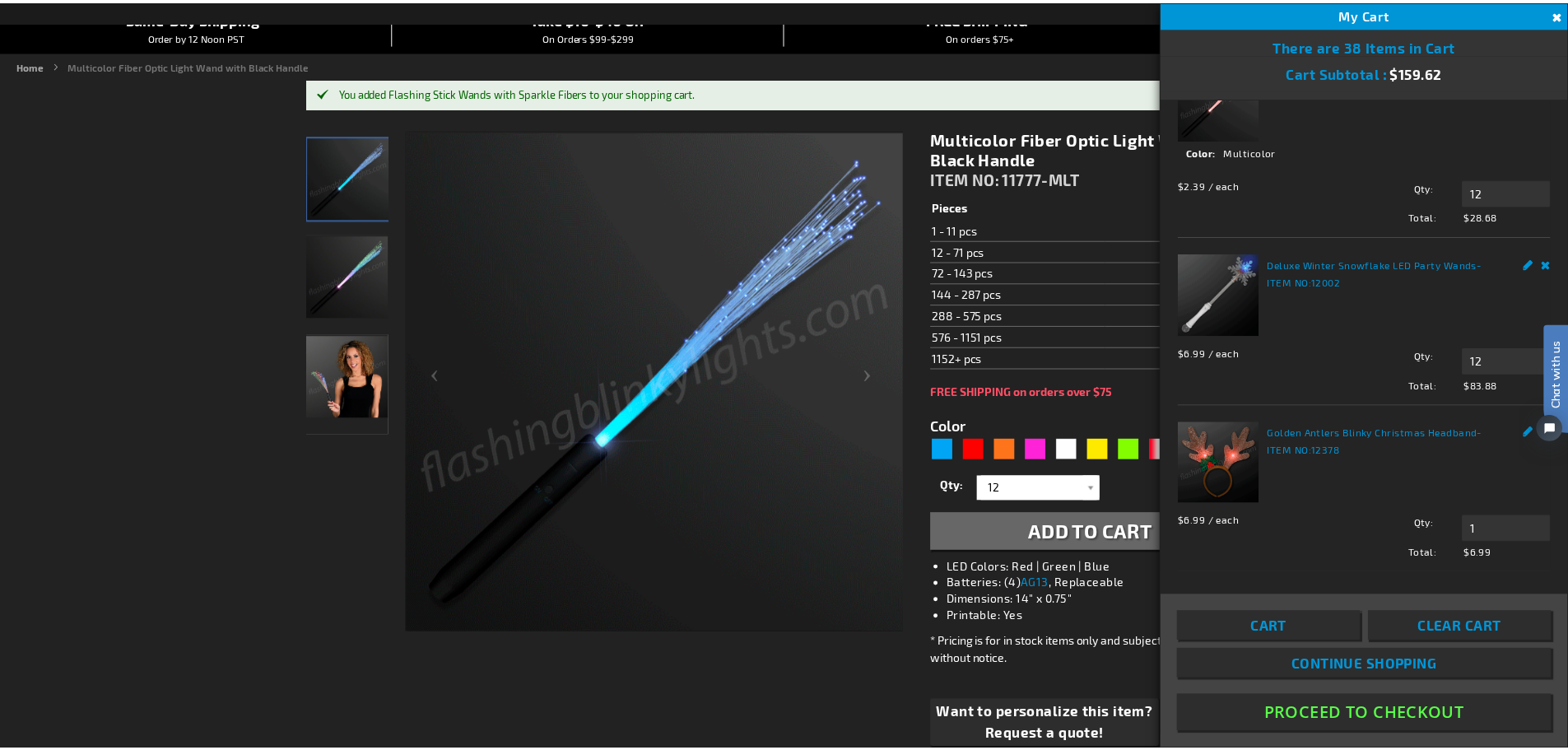
scroll to position [0, 0]
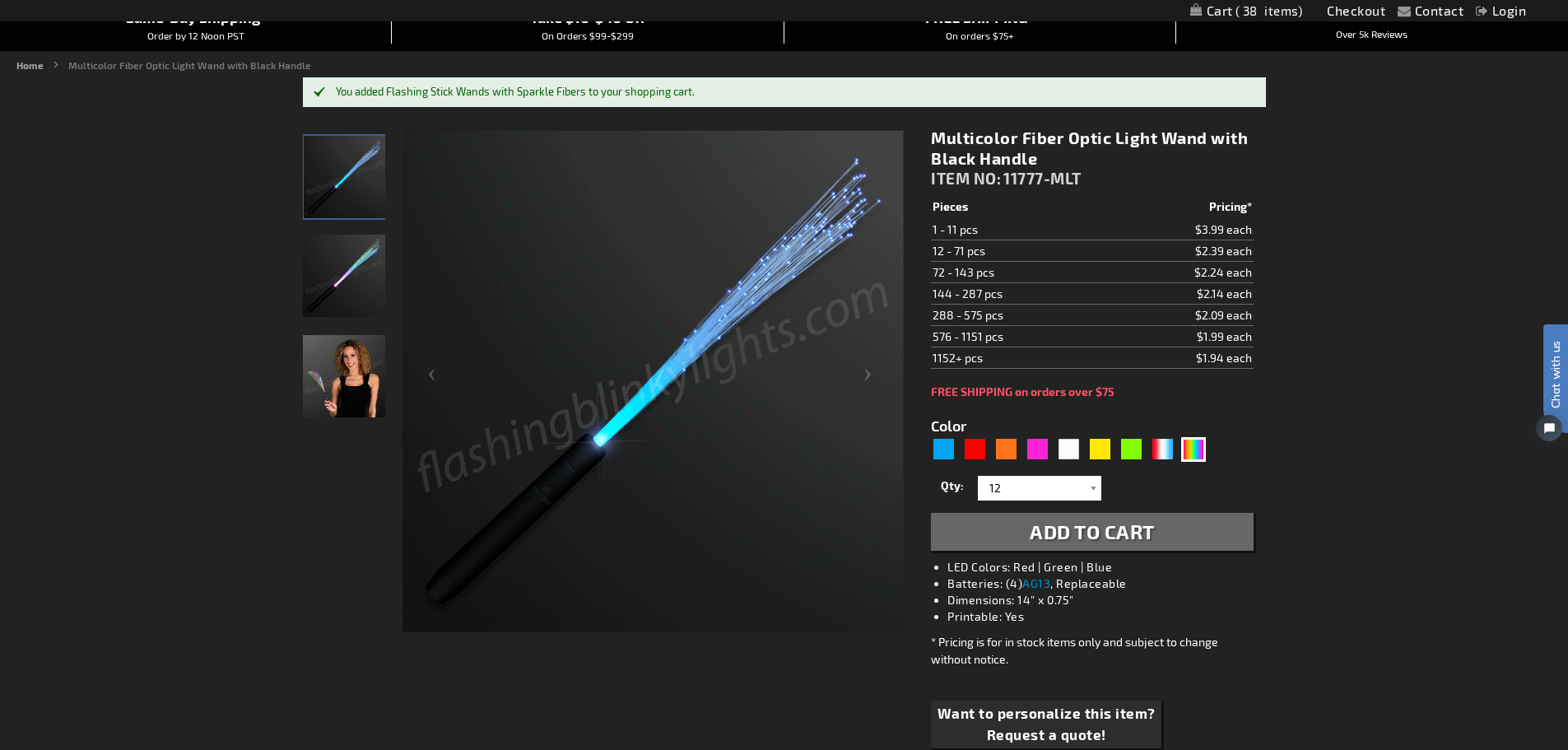
click at [334, 373] on img "Woman displaying Multicolor LED Light Up Fiber Optic Toy Wand" at bounding box center [344, 376] width 82 height 82
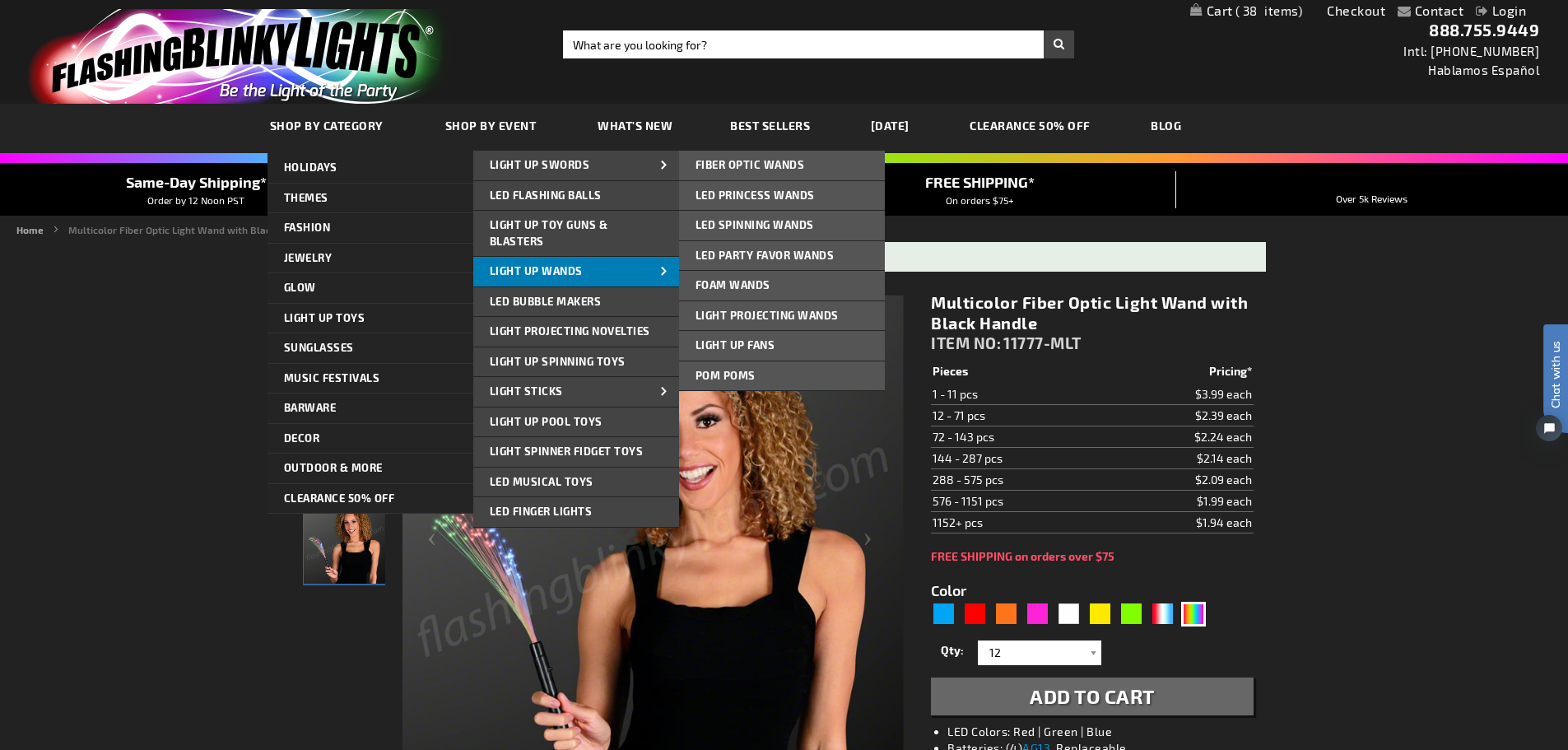
click at [585, 274] on link "Light Up Wands" at bounding box center [576, 272] width 205 height 30
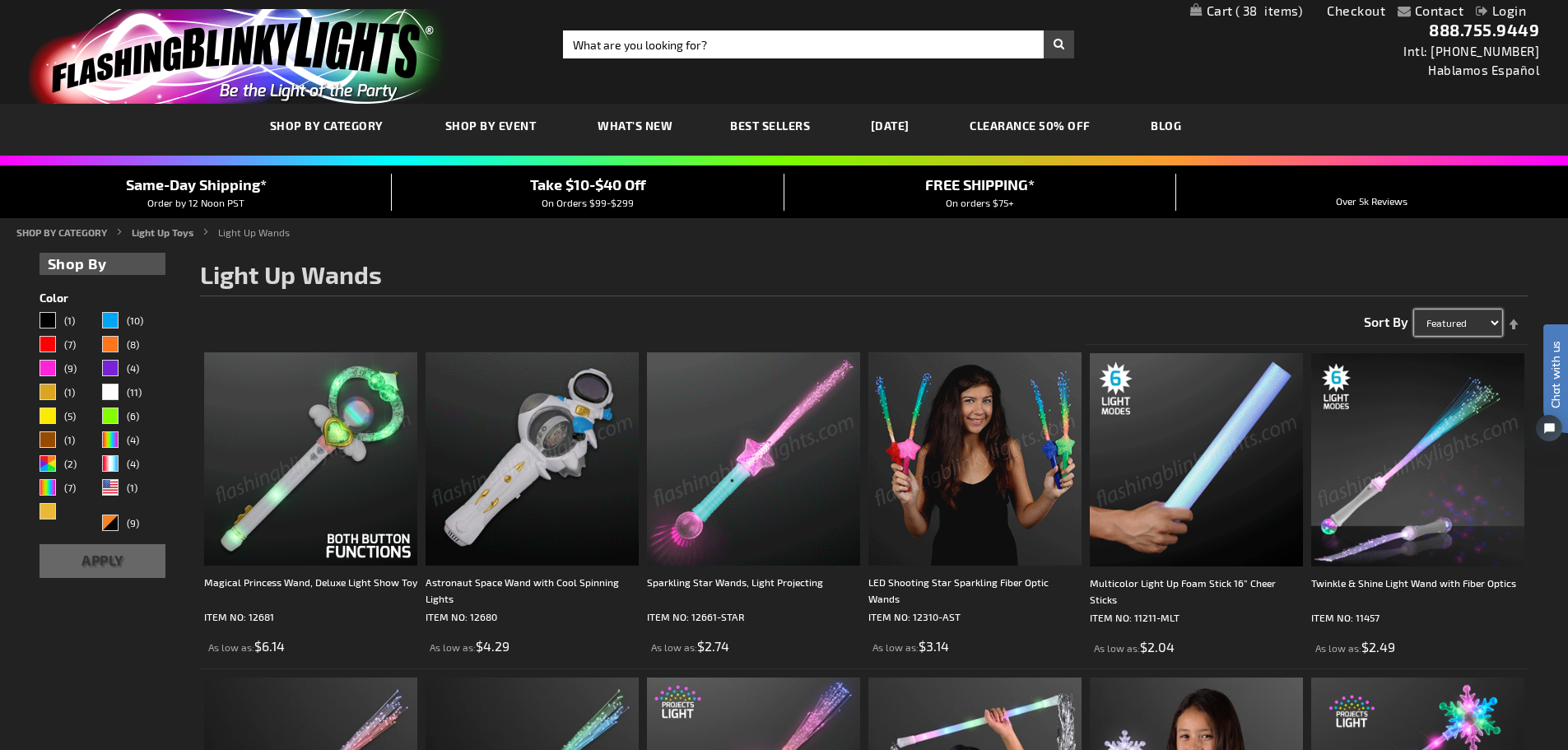
click at [1436, 315] on select "Featured Name Price Best Sellers" at bounding box center [1458, 323] width 88 height 26
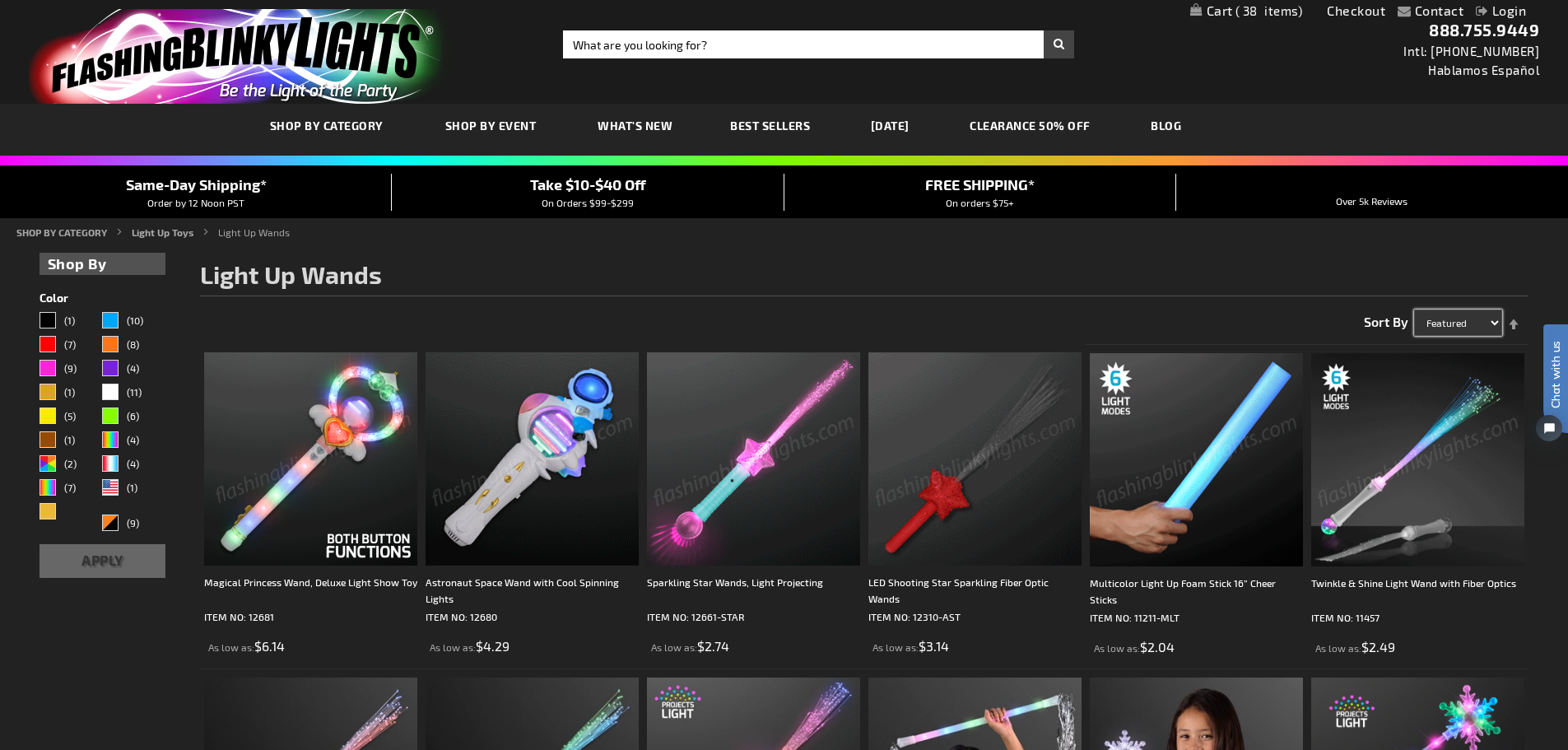
select select "price"
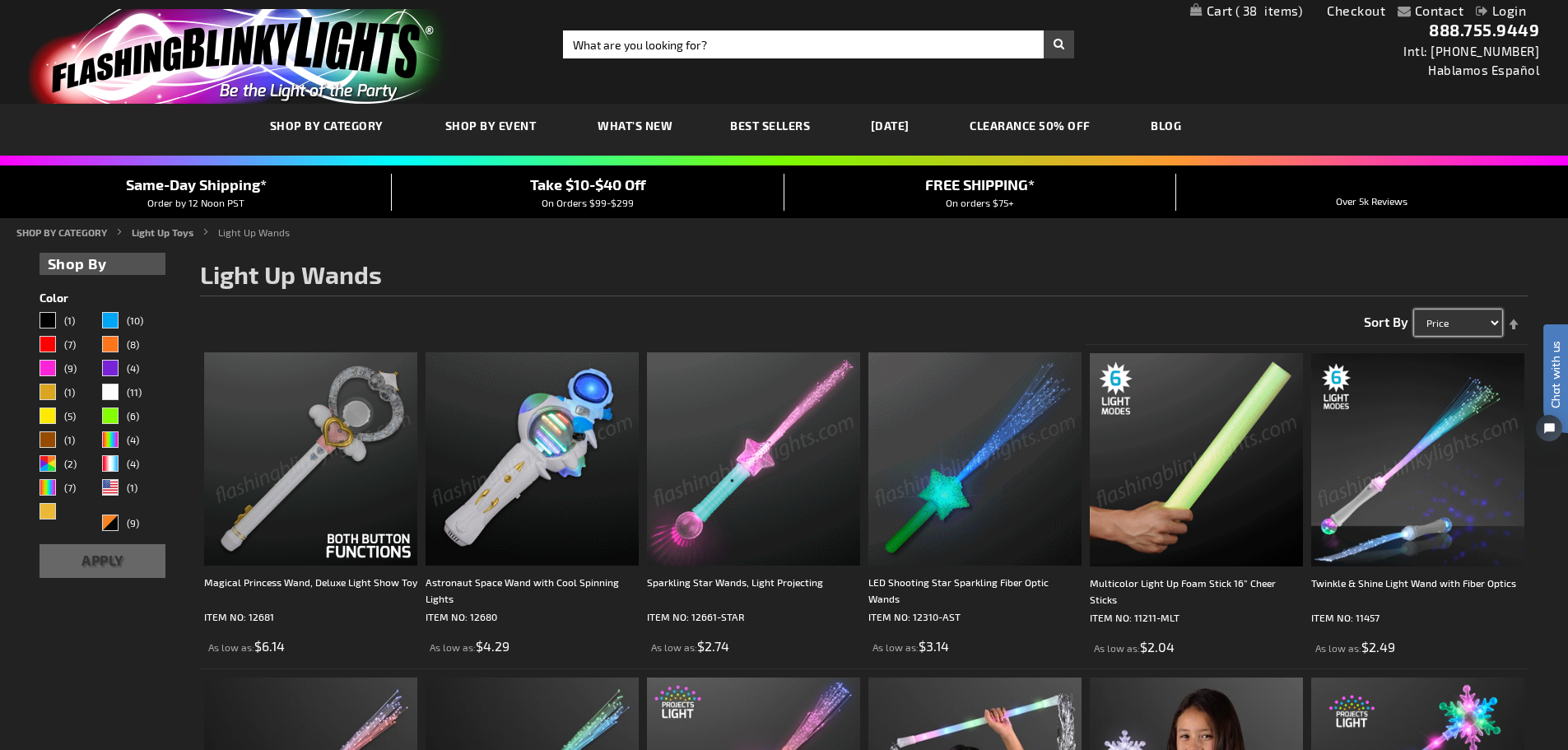
click at [1414, 310] on select "Featured Name Price Best Sellers" at bounding box center [1458, 323] width 88 height 26
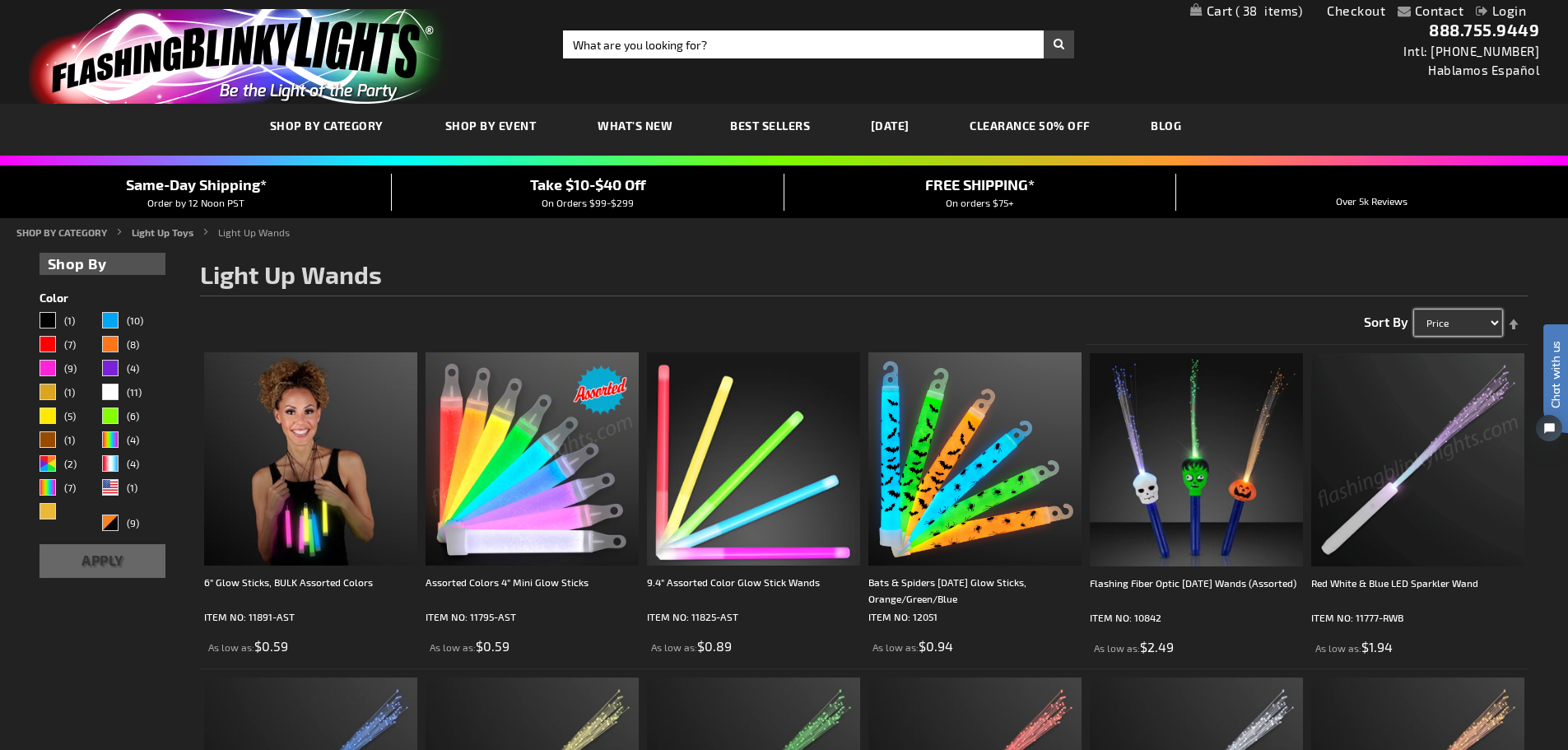
click at [1485, 328] on select "Featured Name Price Best Sellers" at bounding box center [1458, 323] width 88 height 26
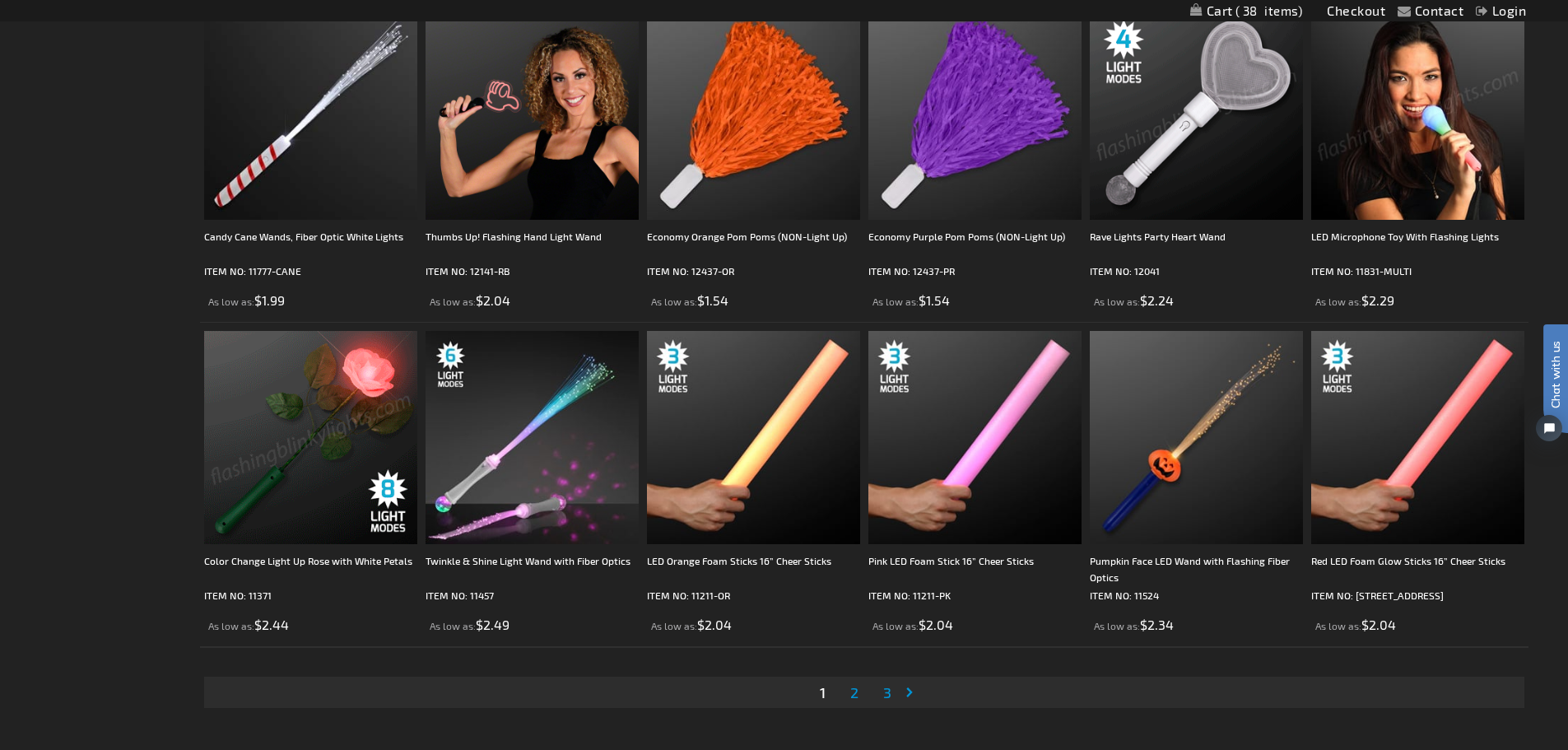
scroll to position [2965, 0]
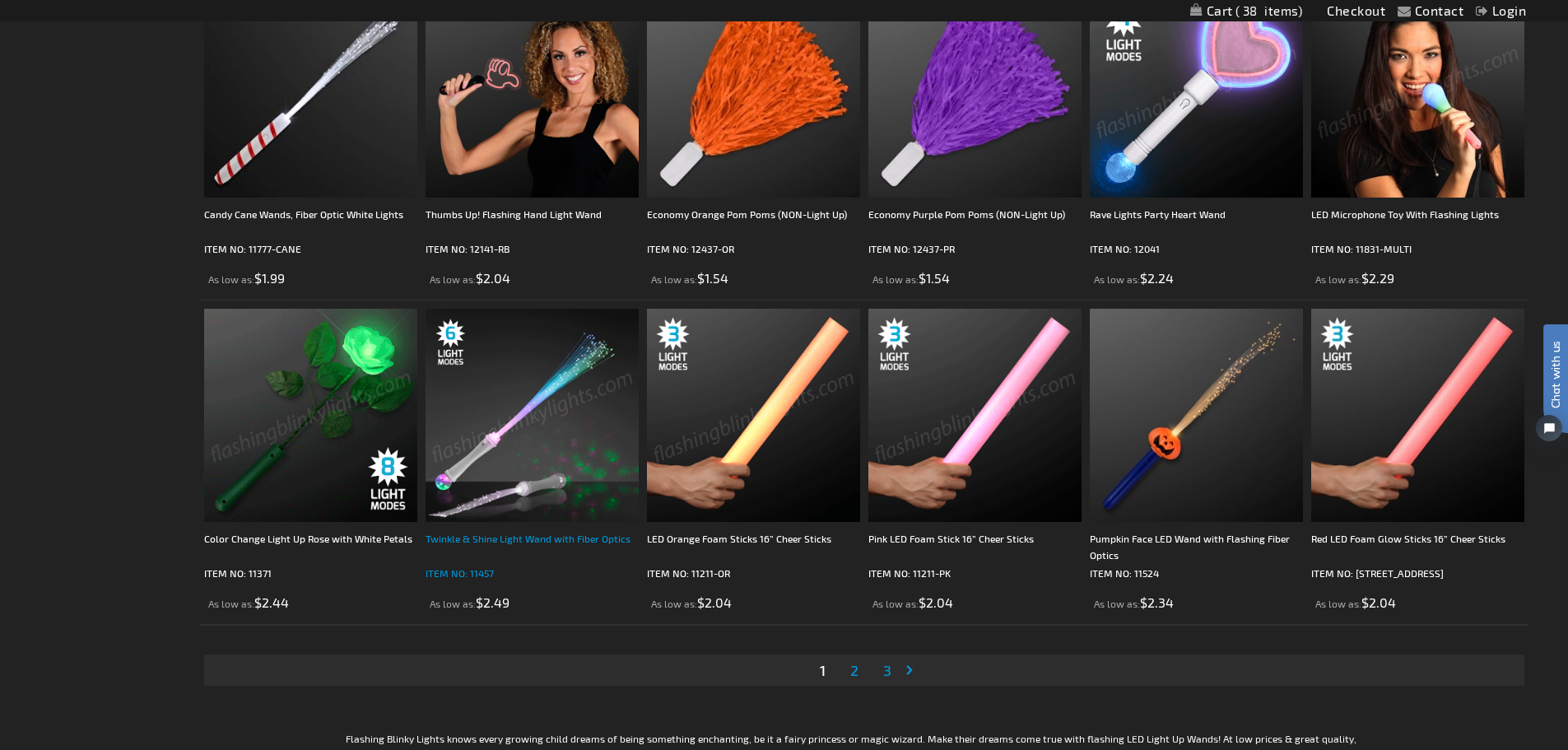
click at [483, 544] on div "Twinkle & Shine Light Wand with Fiber Optics" at bounding box center [531, 547] width 213 height 33
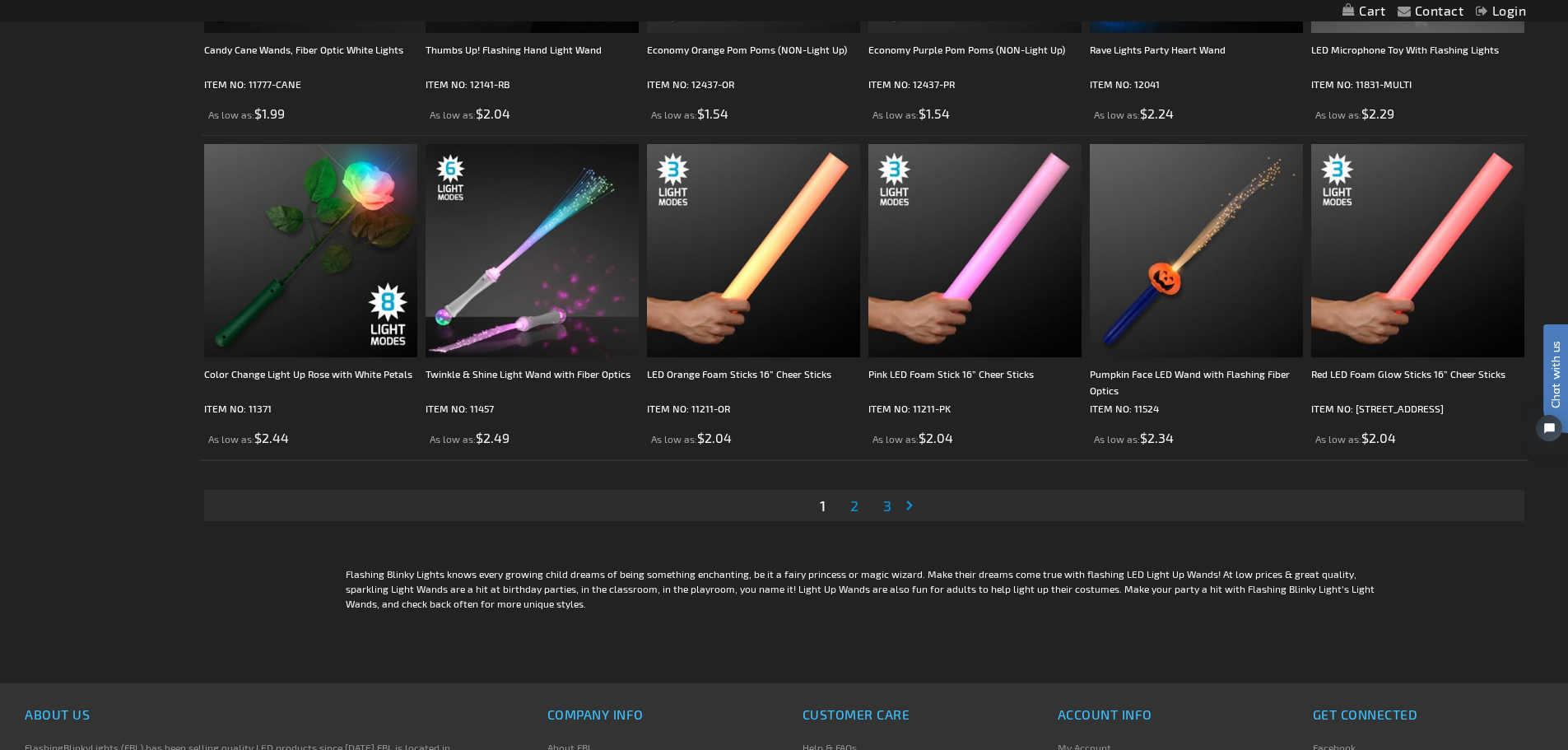
click at [913, 501] on link "Page Next" at bounding box center [913, 505] width 16 height 25
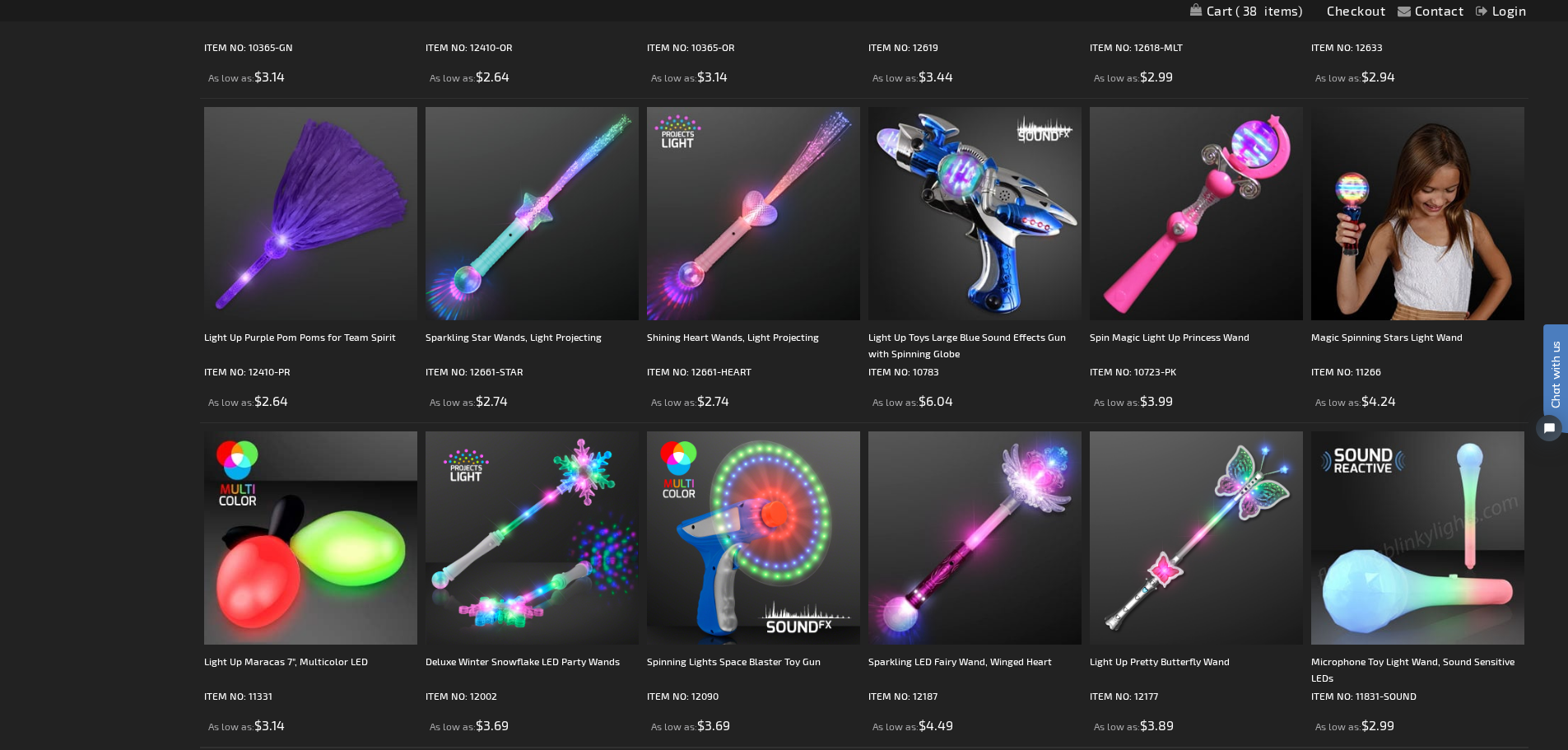
scroll to position [2957, 0]
